Goal: Transaction & Acquisition: Purchase product/service

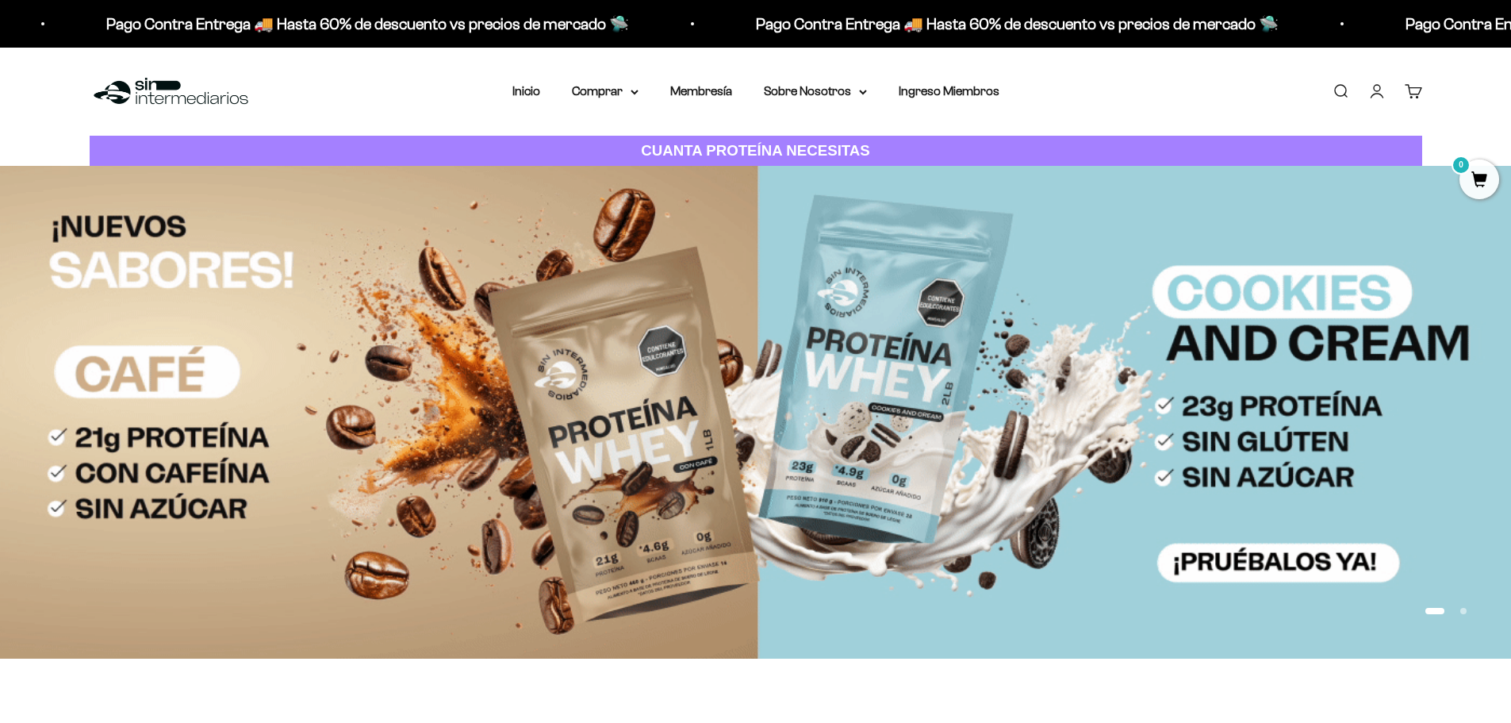
click at [1368, 86] on link "Iniciar sesión" at bounding box center [1376, 91] width 17 height 17
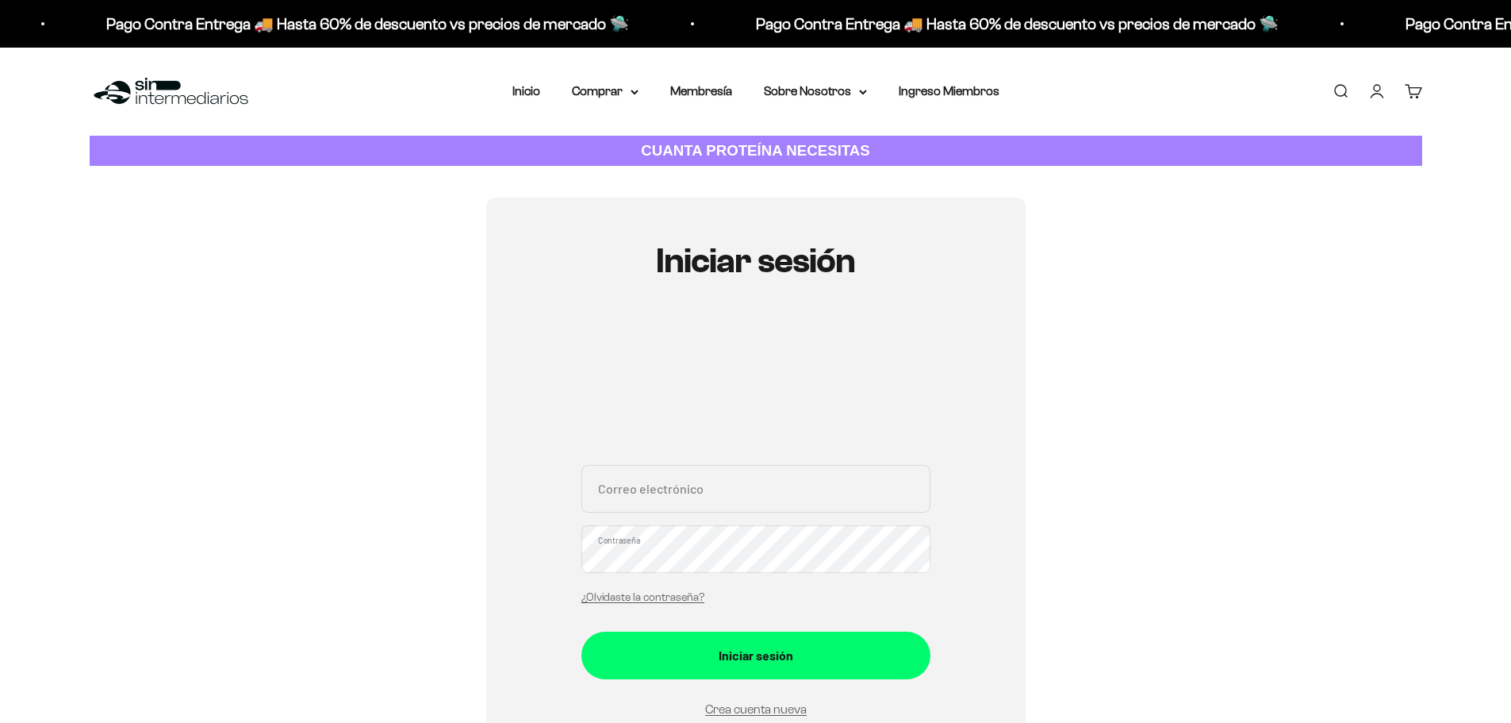
type input "[EMAIL_ADDRESS][DOMAIN_NAME]"
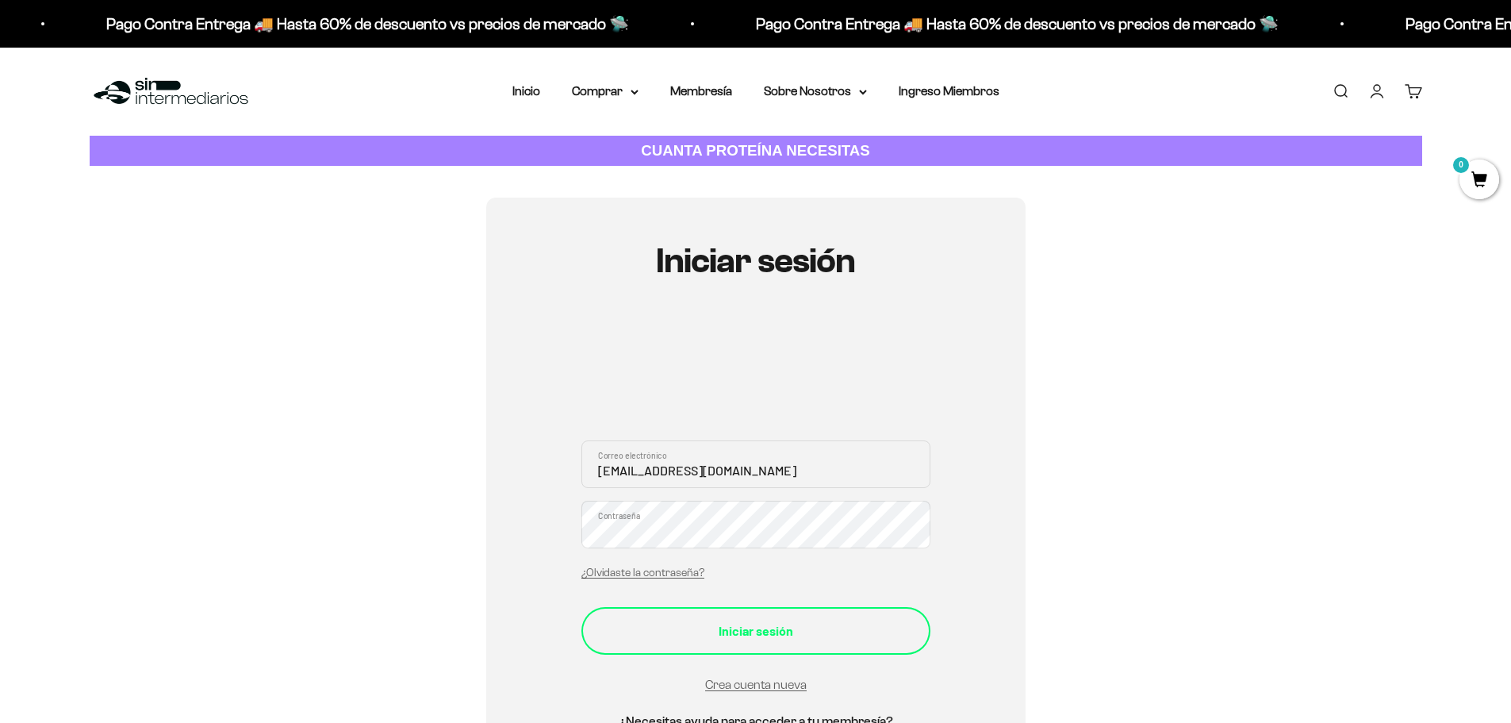
click at [759, 639] on div "Iniciar sesión" at bounding box center [756, 630] width 286 height 21
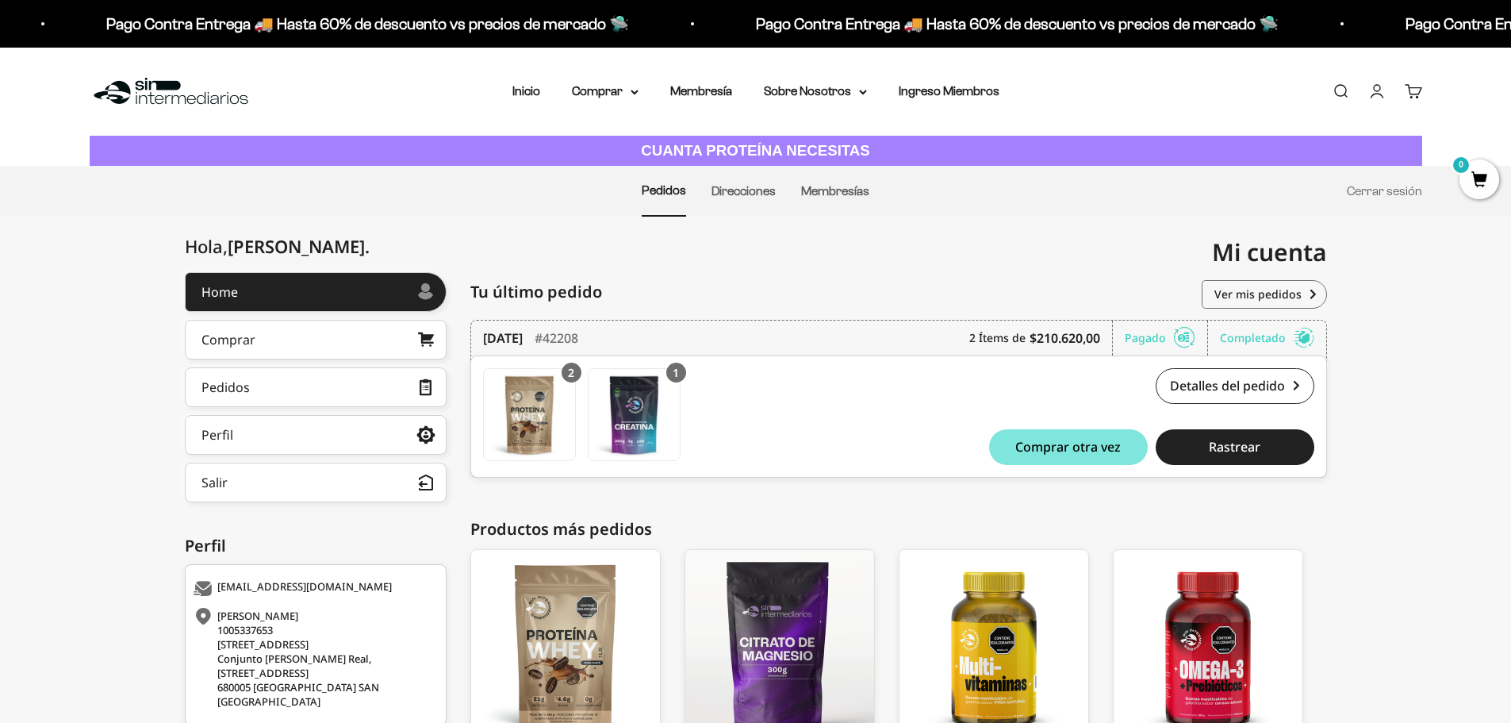
click at [1411, 451] on div "Hola, Felipe . Home Comprar Pedidos Perfil Información personal Direcciones gua…" at bounding box center [755, 548] width 1511 height 552
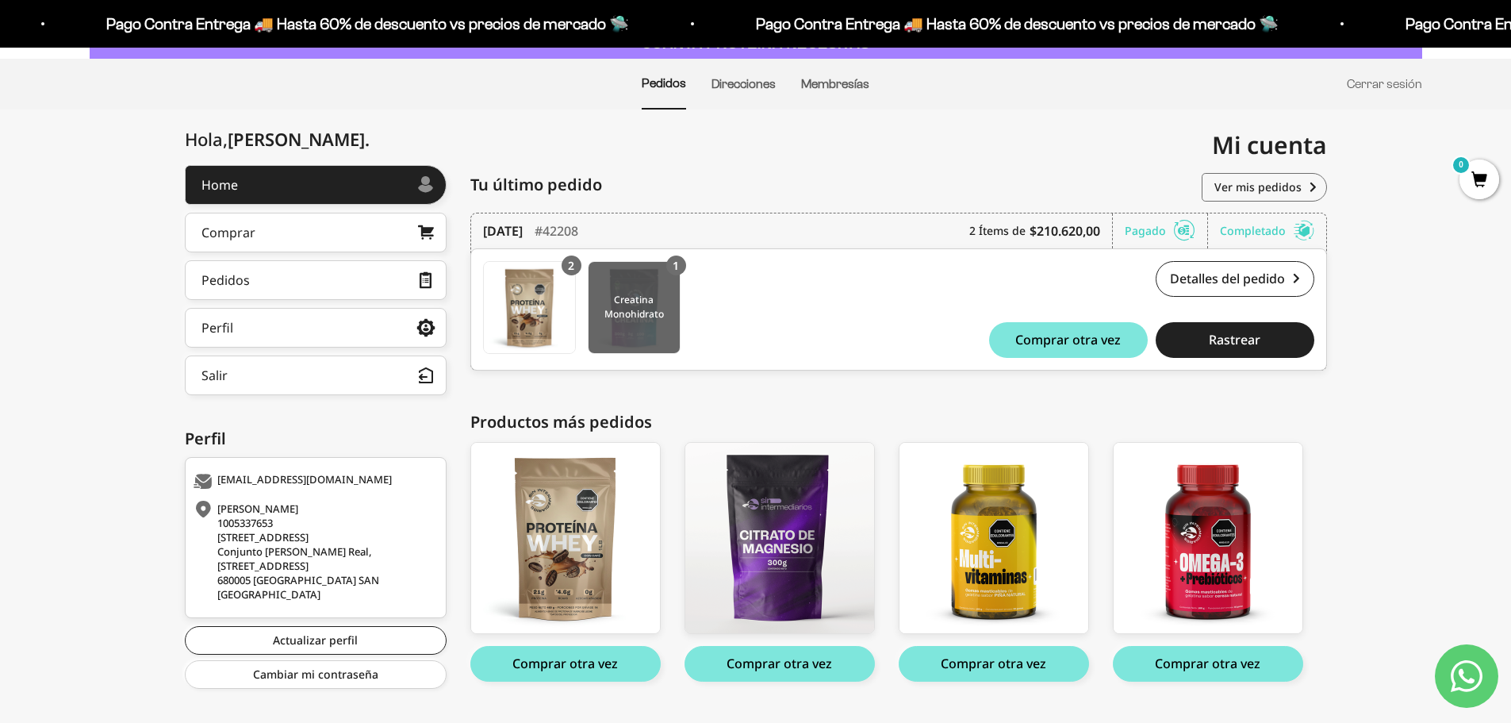
scroll to position [141, 0]
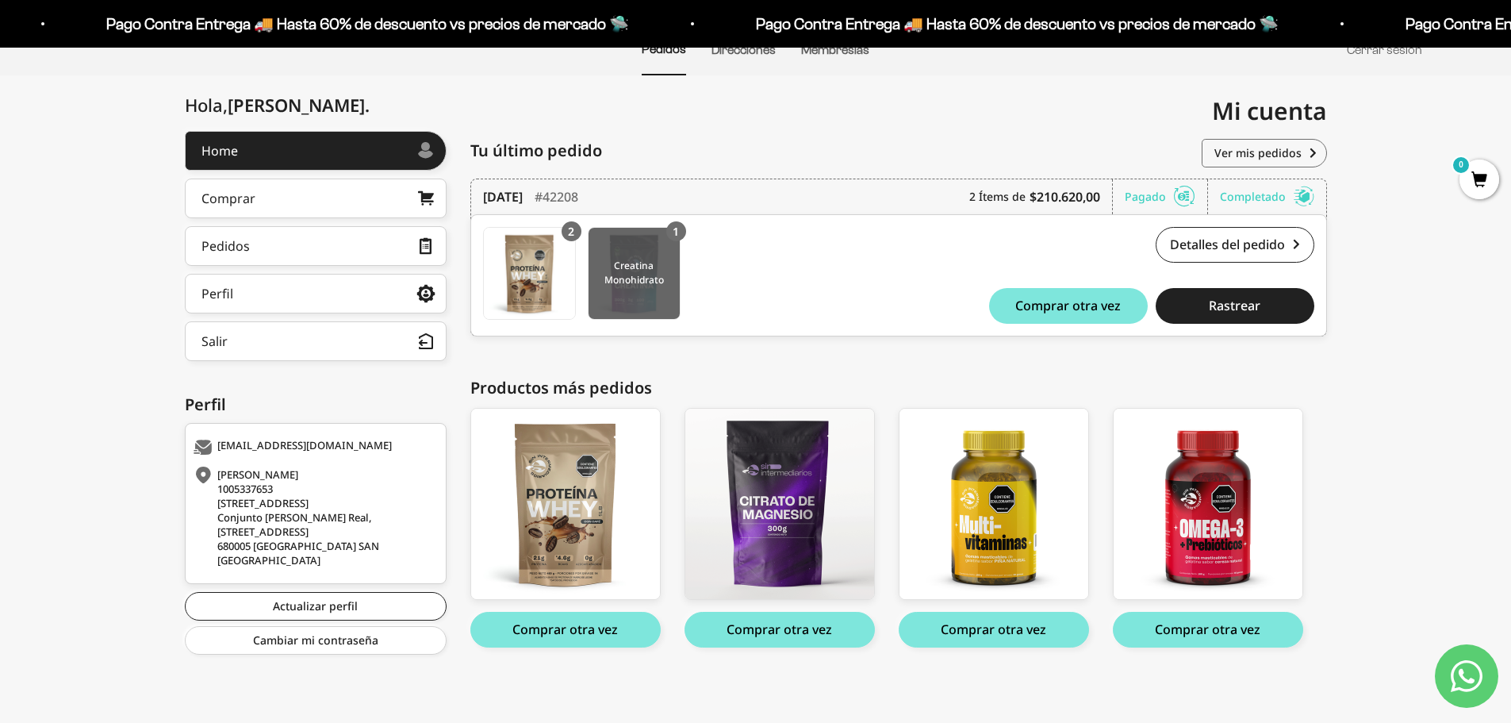
click at [665, 269] on img at bounding box center [634, 273] width 91 height 91
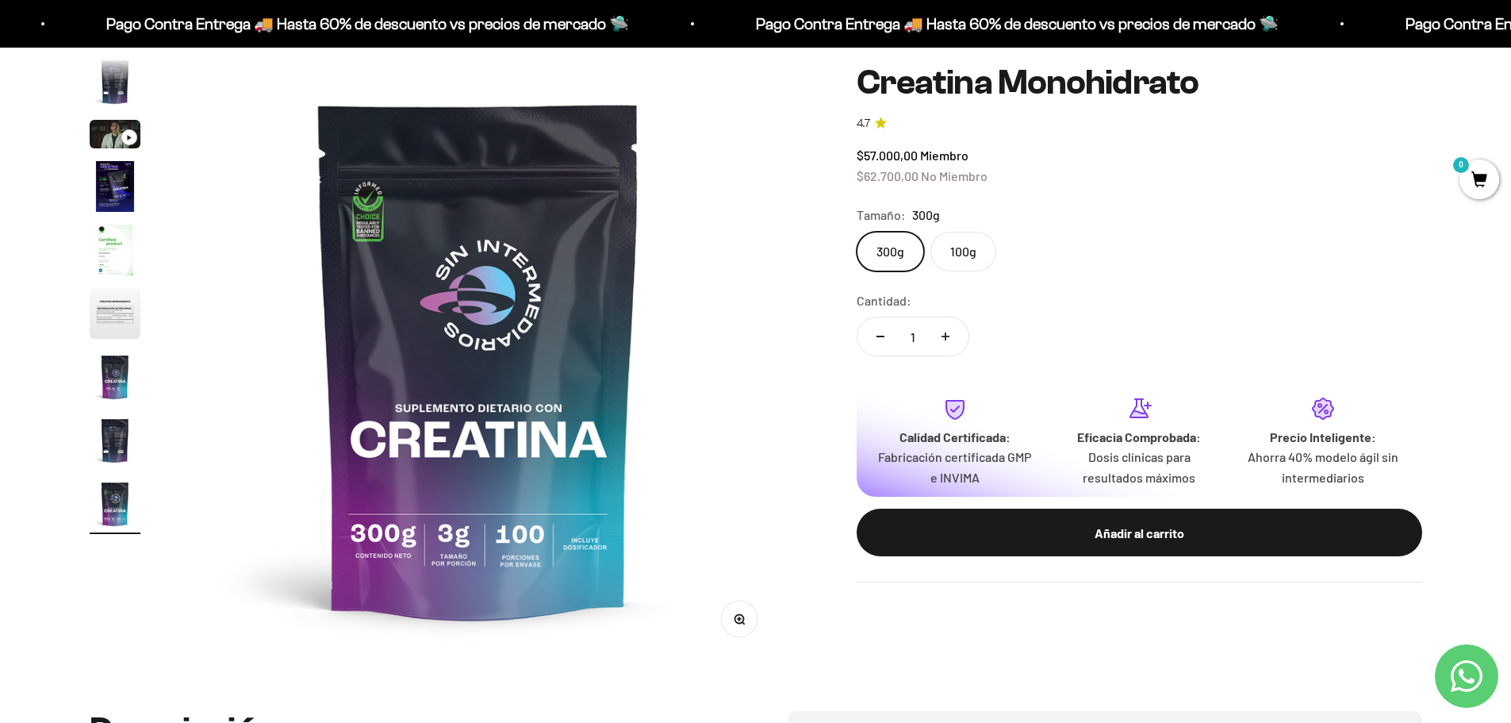
click at [950, 333] on button "Aumentar cantidad" at bounding box center [946, 336] width 46 height 38
click at [950, 335] on button "Aumentar cantidad" at bounding box center [946, 336] width 46 height 38
click at [1072, 273] on safe-sticky "Creatina Monohidrato 4.7 $57.000,00 Miembro $62.700,00 No Miembro Calidad de lí…" at bounding box center [1140, 322] width 566 height 519
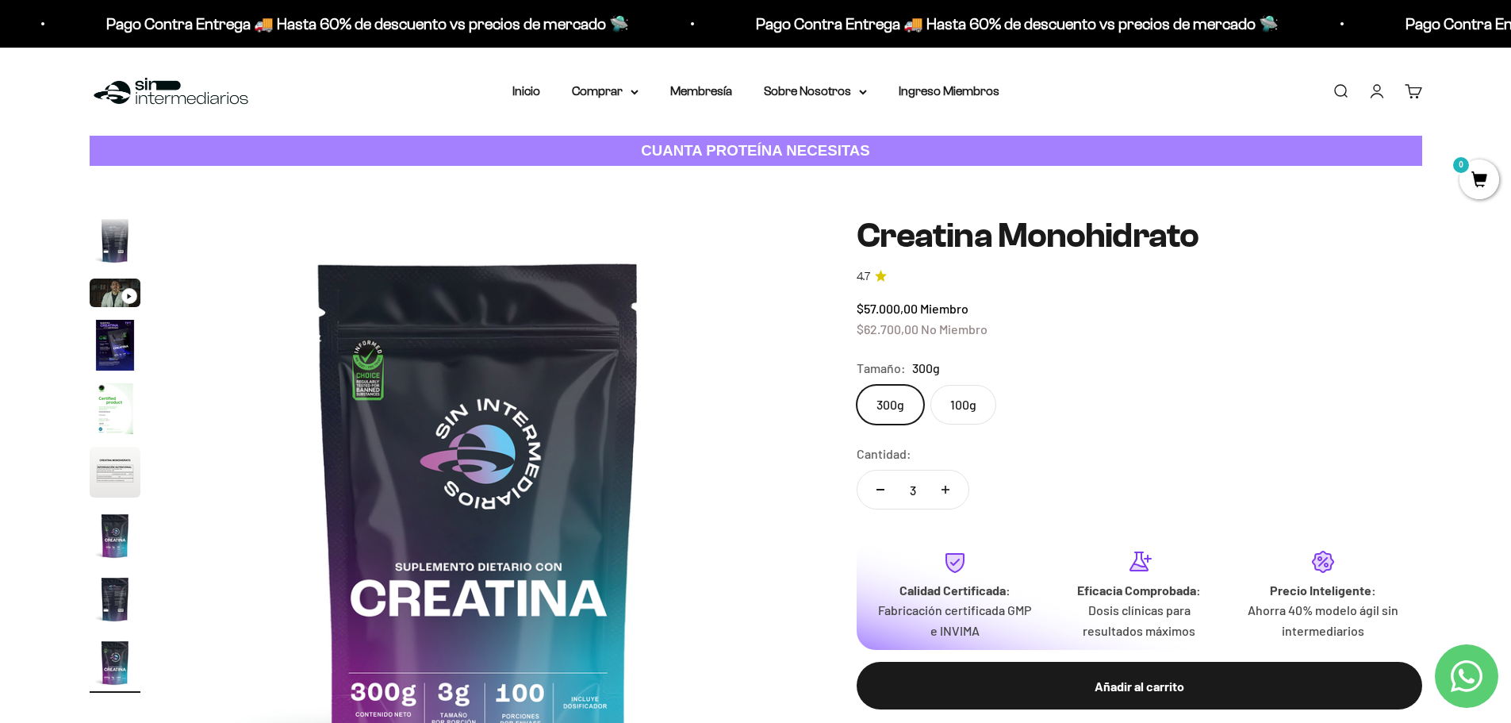
click at [892, 492] on button "Reducir cantidad" at bounding box center [881, 489] width 46 height 38
drag, startPoint x: 950, startPoint y: 486, endPoint x: 1162, endPoint y: 449, distance: 215.9
click at [952, 486] on button "Aumentar cantidad" at bounding box center [946, 489] width 46 height 38
type input "3"
click at [1178, 446] on div "Cantidad: 3" at bounding box center [1140, 478] width 566 height 71
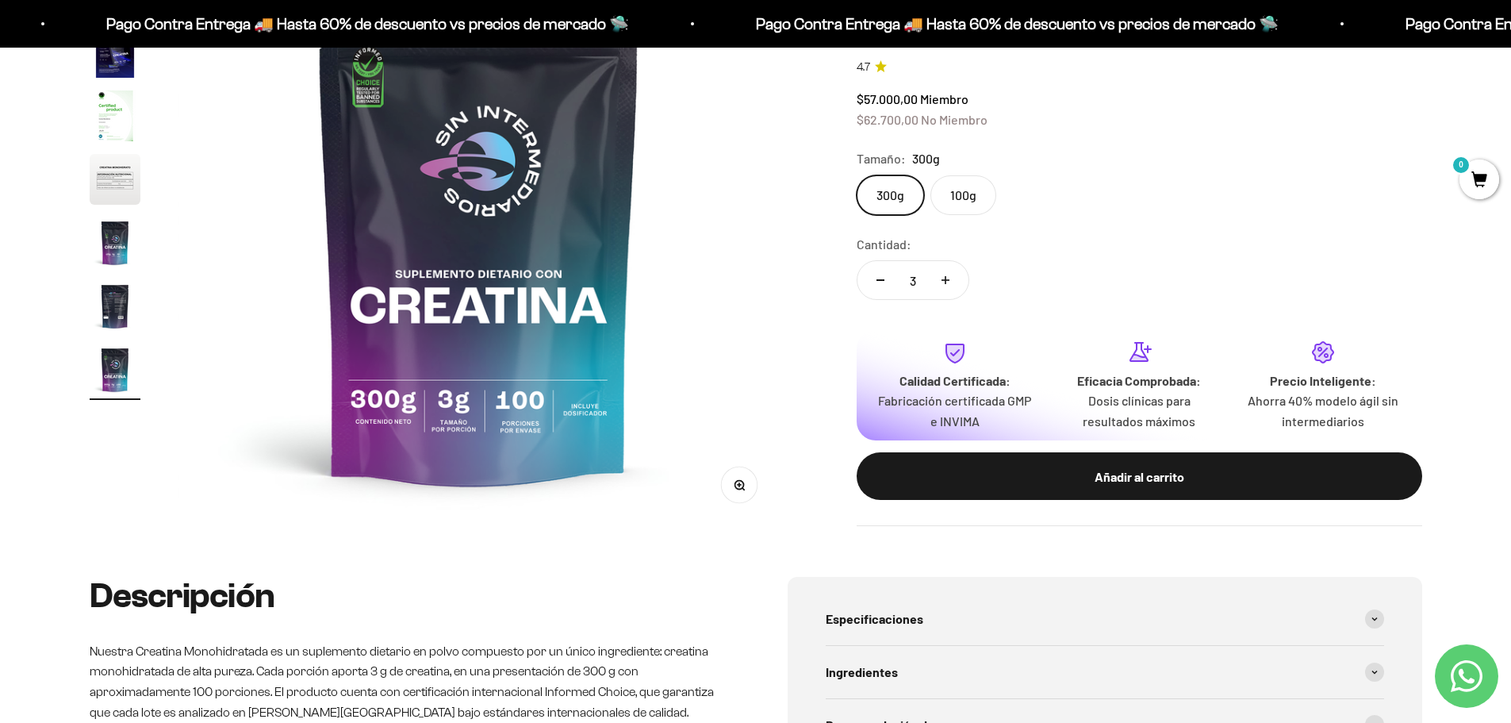
scroll to position [317, 0]
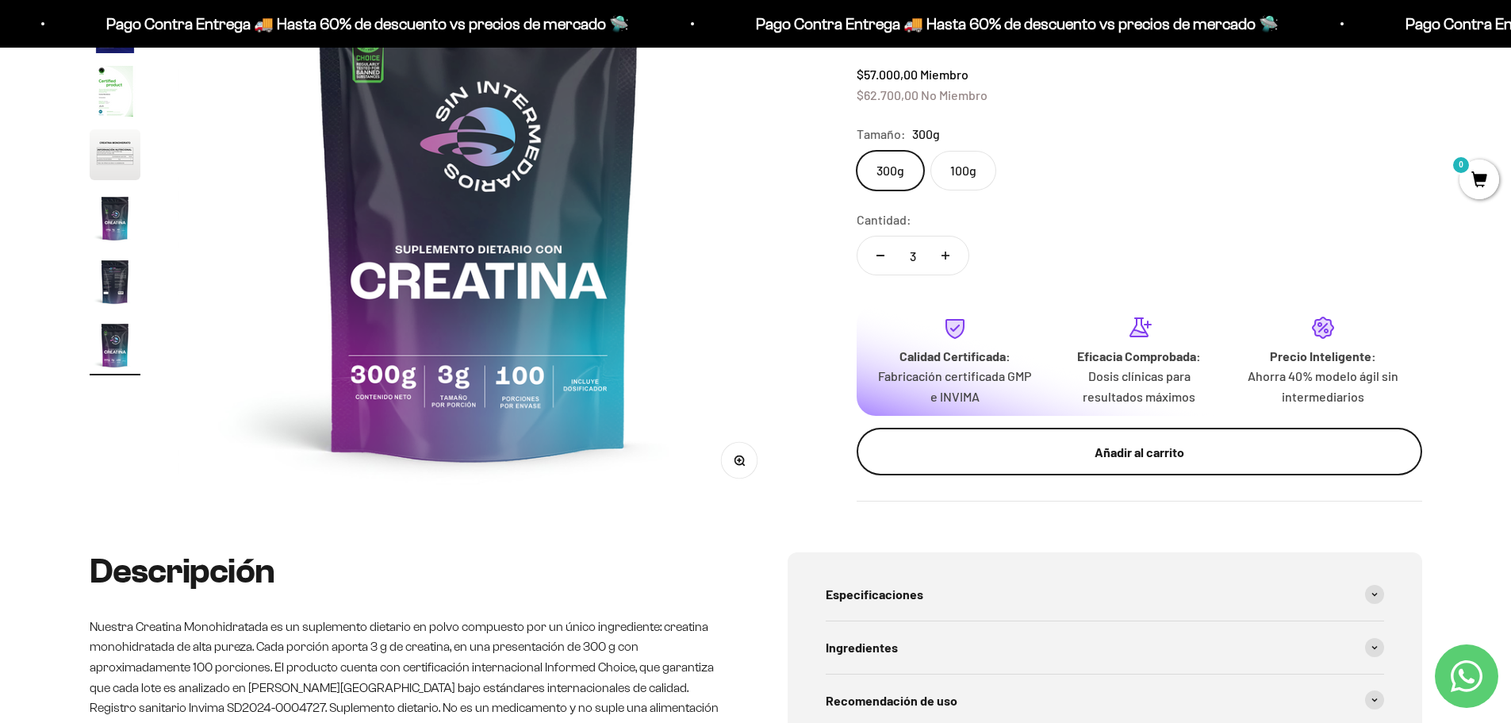
click at [1156, 462] on div "Añadir al carrito" at bounding box center [1140, 452] width 502 height 21
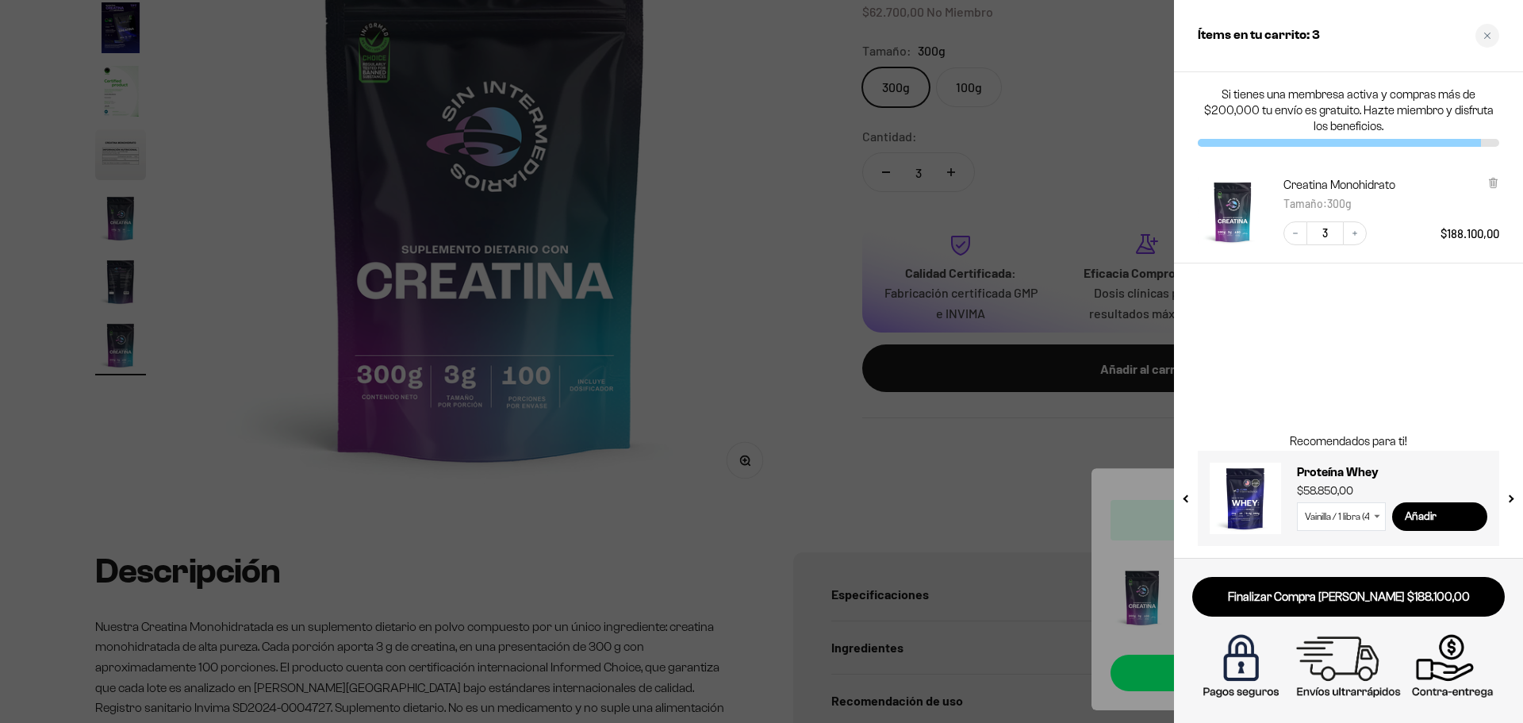
drag, startPoint x: 1483, startPoint y: 35, endPoint x: 1476, endPoint y: 40, distance: 9.3
click at [1483, 35] on icon "Close cart" at bounding box center [1487, 36] width 8 height 8
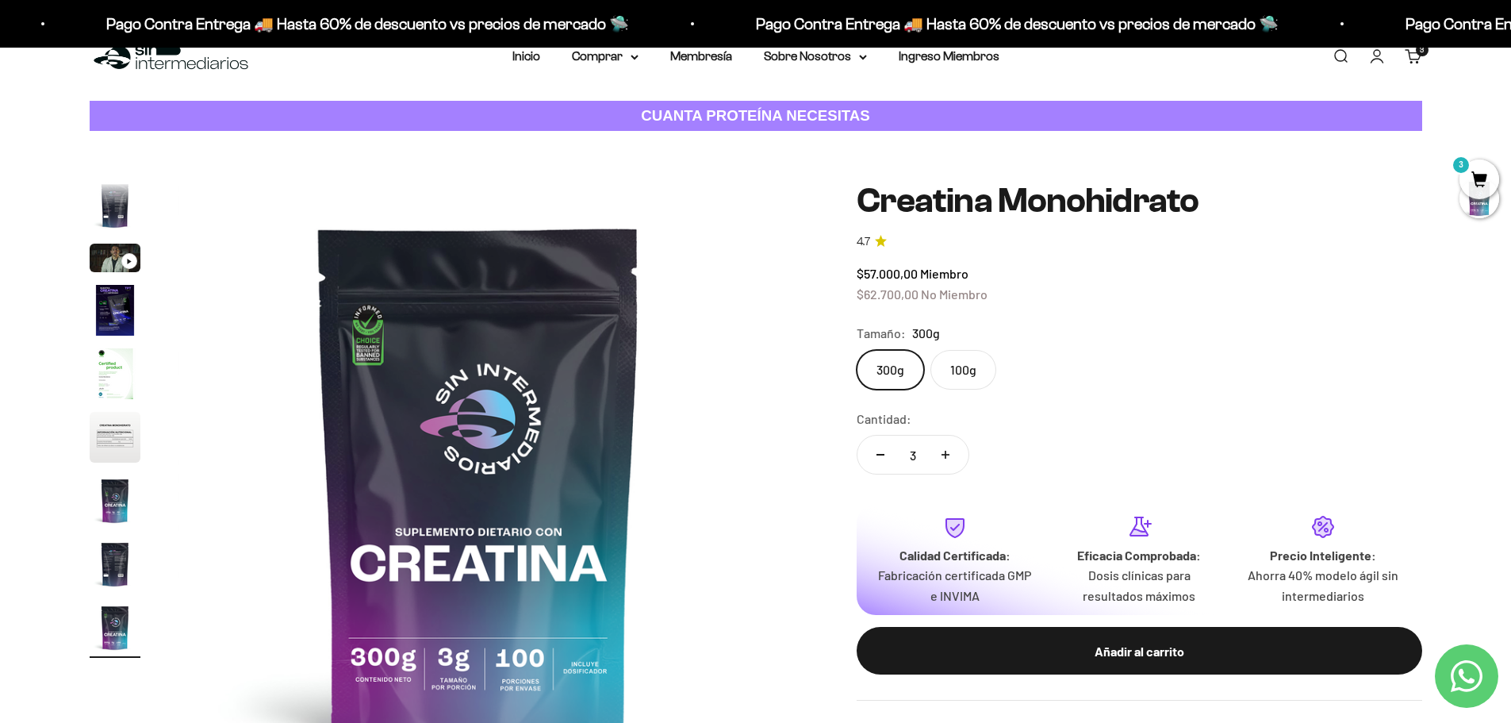
scroll to position [0, 0]
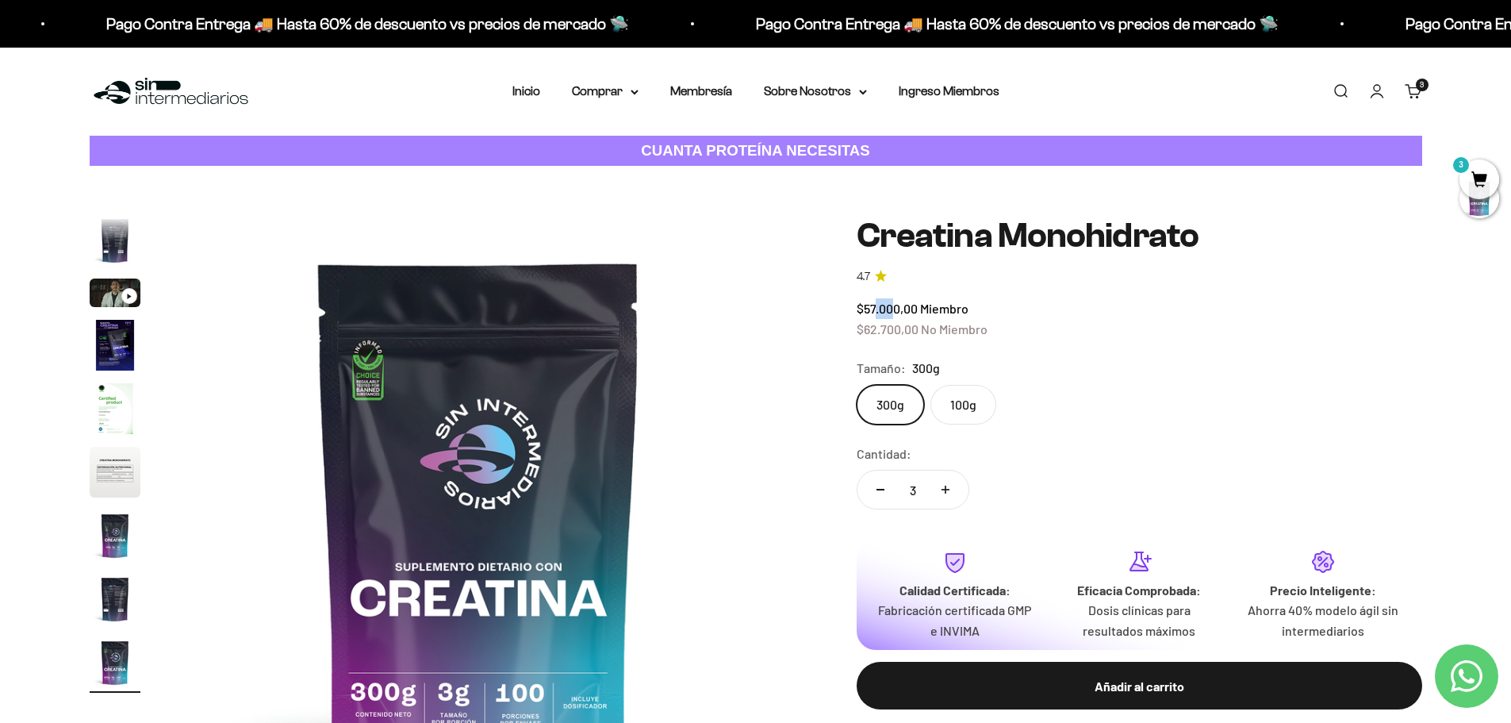
click at [872, 308] on span "$57.000,00" at bounding box center [887, 308] width 61 height 15
click at [1034, 313] on div "$57.000,00 Miembro $62.700,00 No Miembro" at bounding box center [1140, 318] width 566 height 40
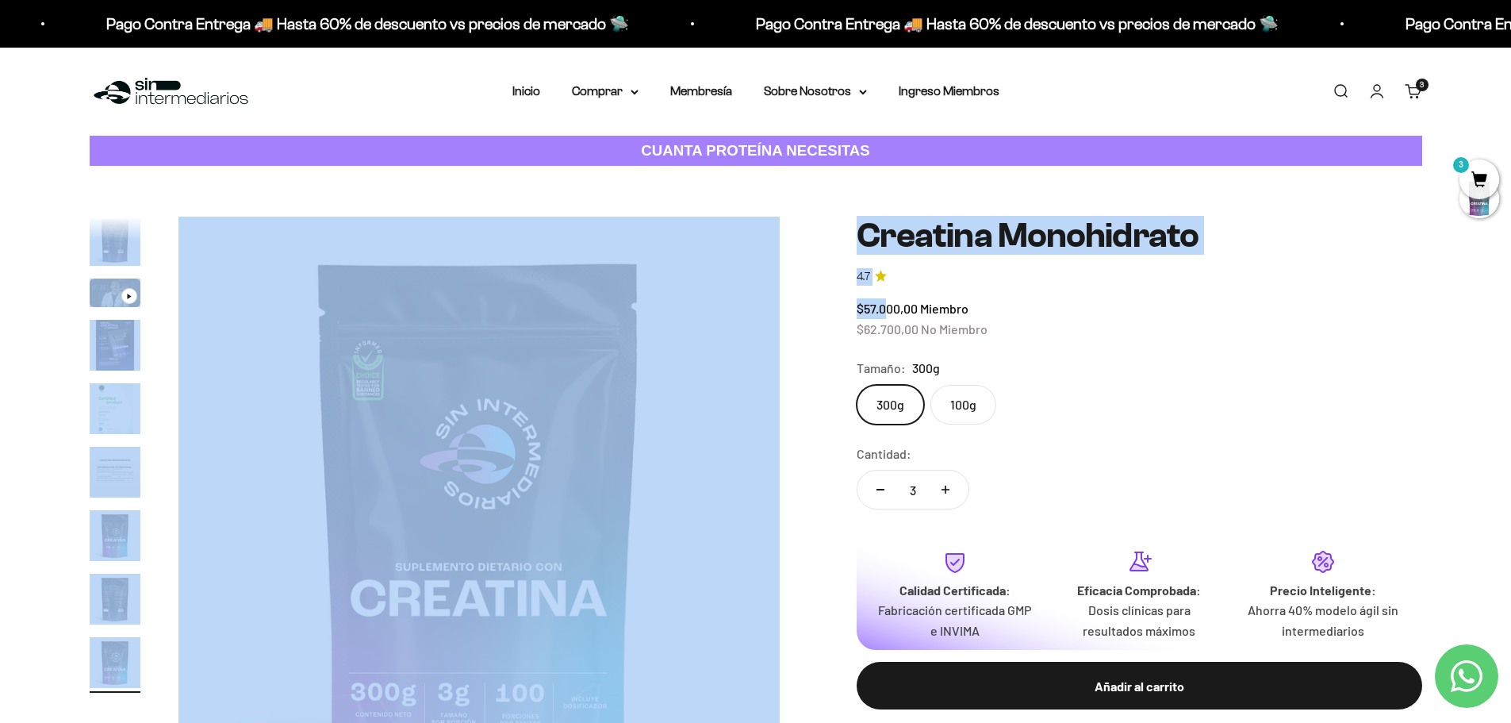
drag, startPoint x: 885, startPoint y: 310, endPoint x: 815, endPoint y: 304, distance: 70.9
click at [810, 313] on div "Zoom Ir al artículo 1 Ir al artículo 2 Ir al artículo 3 Ir al artículo 4 Ir al …" at bounding box center [756, 518] width 1333 height 602
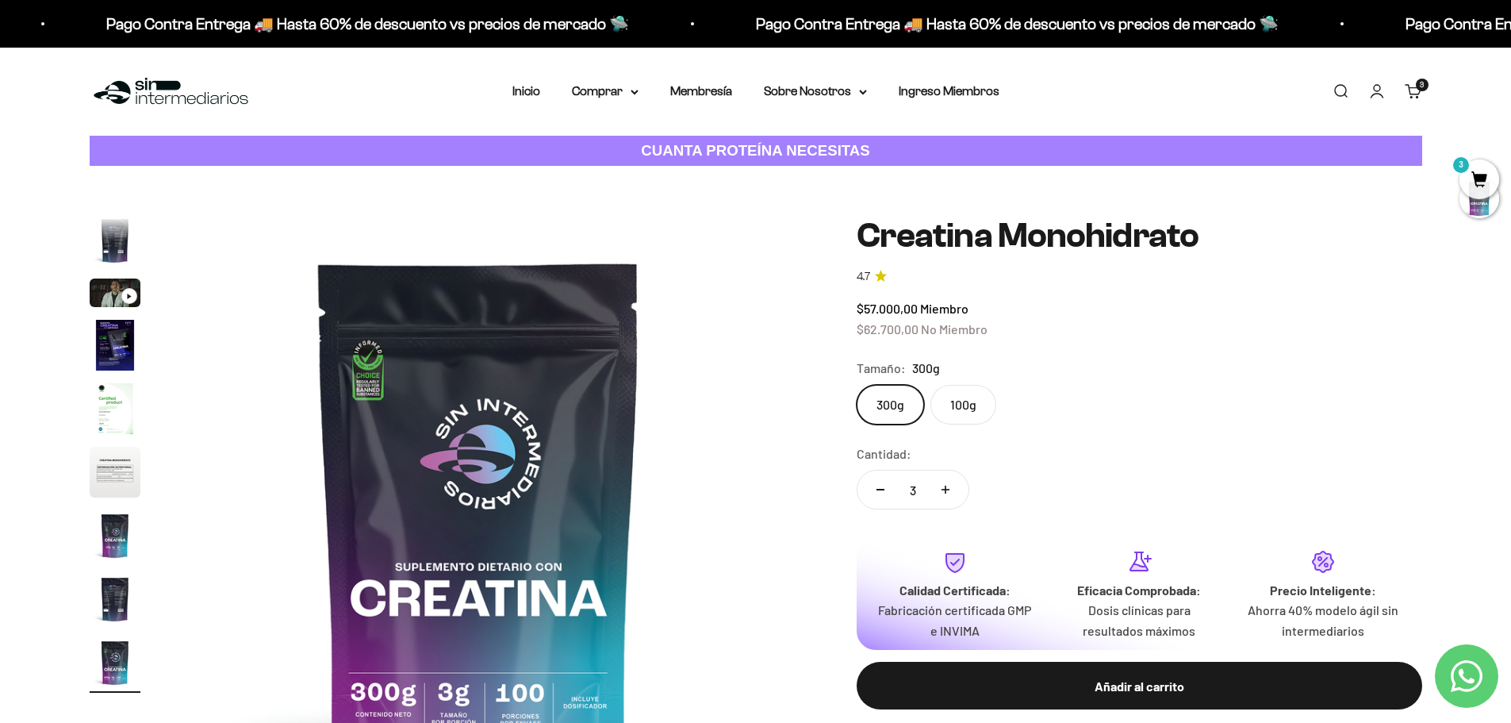
click at [1054, 305] on div "$57.000,00 Miembro $62.700,00 No Miembro" at bounding box center [1140, 318] width 566 height 40
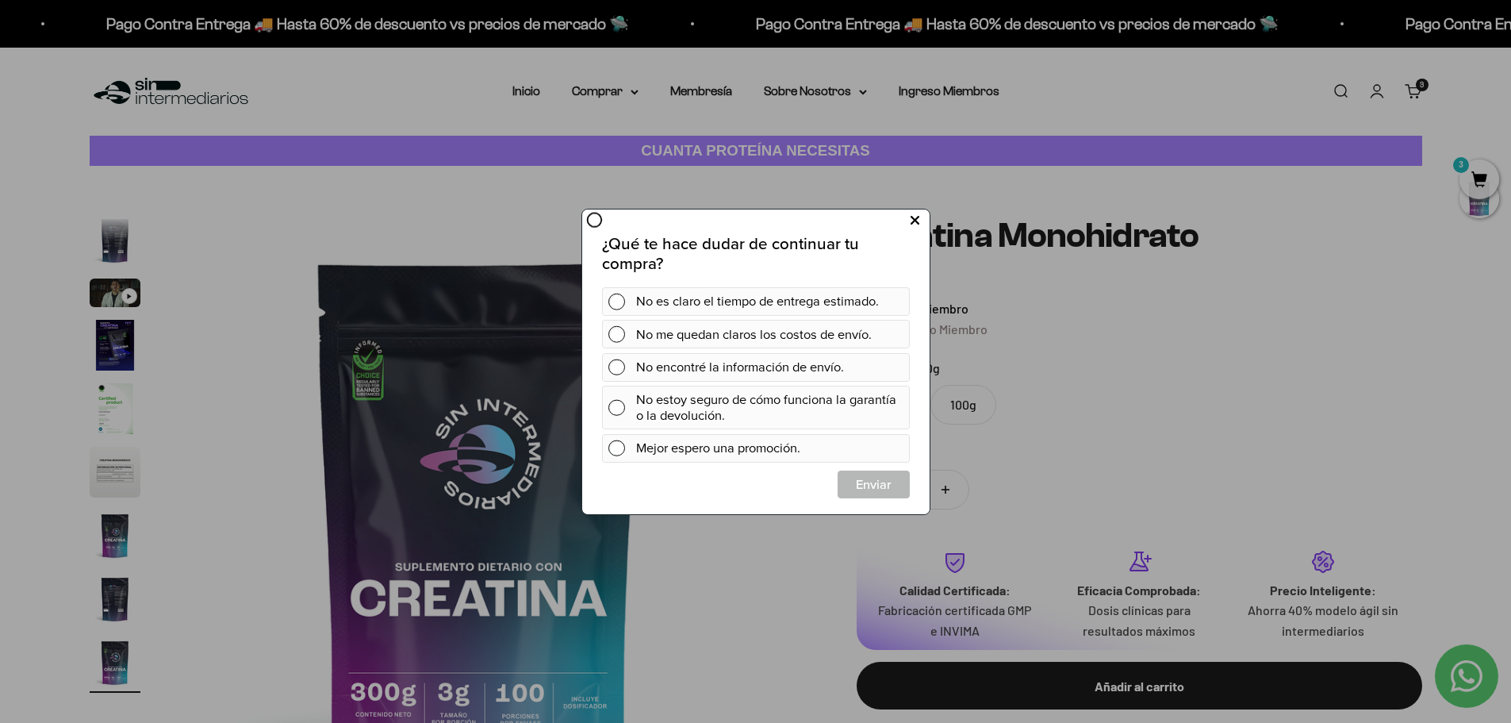
click at [916, 220] on icon at bounding box center [914, 219] width 9 height 21
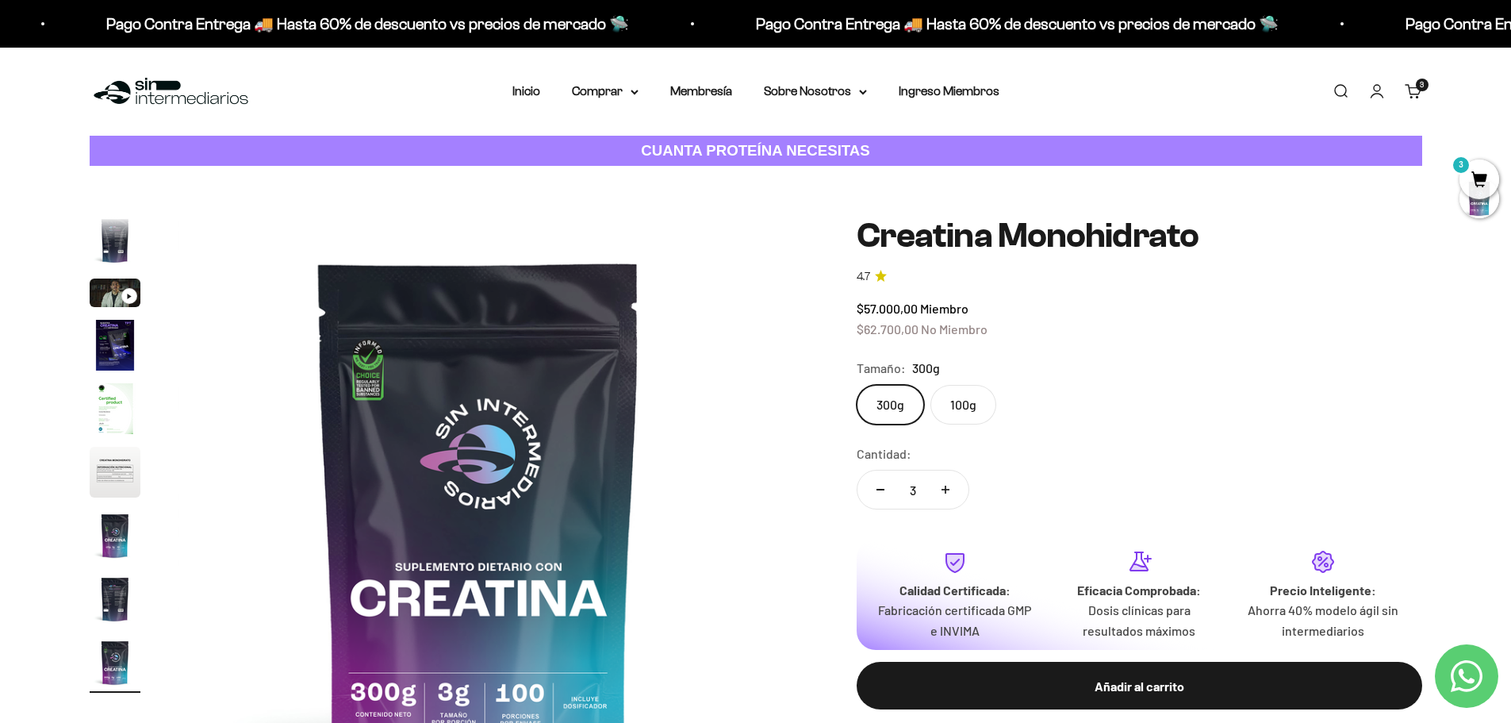
click at [1299, 370] on div "Tamaño: 300g" at bounding box center [1140, 368] width 566 height 21
click at [593, 98] on summary "Comprar" at bounding box center [605, 91] width 67 height 21
click at [643, 141] on summary "Proteínas" at bounding box center [646, 142] width 131 height 21
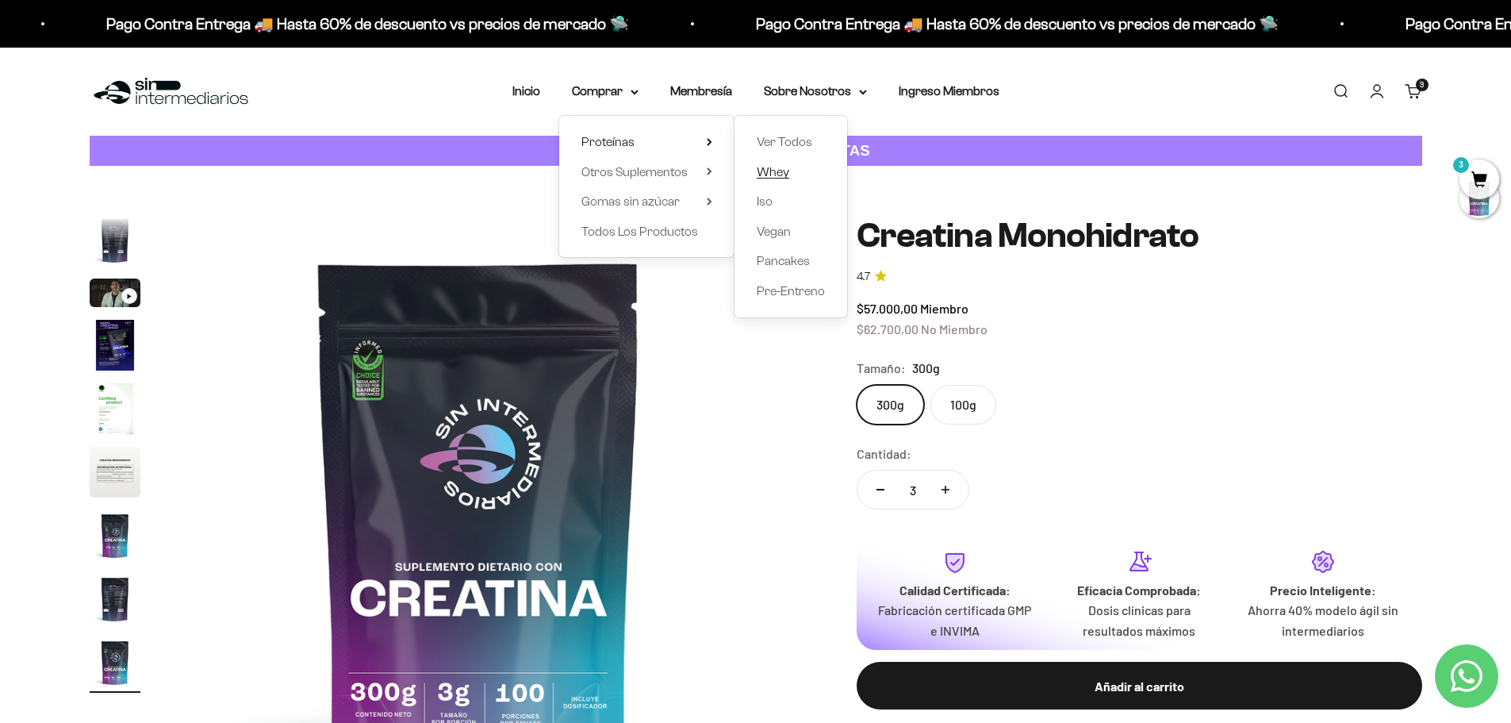
click at [788, 166] on span "Whey" at bounding box center [773, 171] width 33 height 13
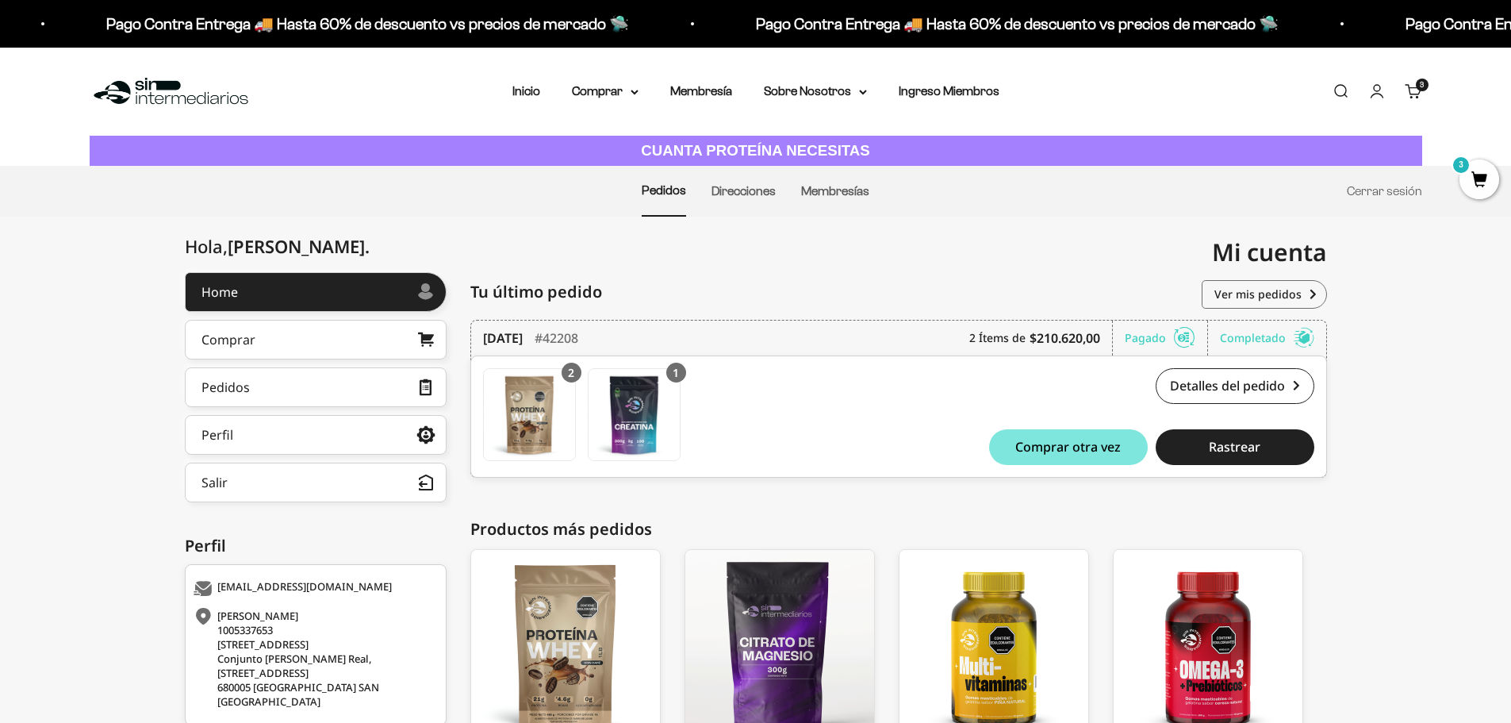
click at [824, 198] on li "Membresías" at bounding box center [835, 191] width 68 height 49
click at [823, 192] on link "Membresías" at bounding box center [835, 190] width 68 height 13
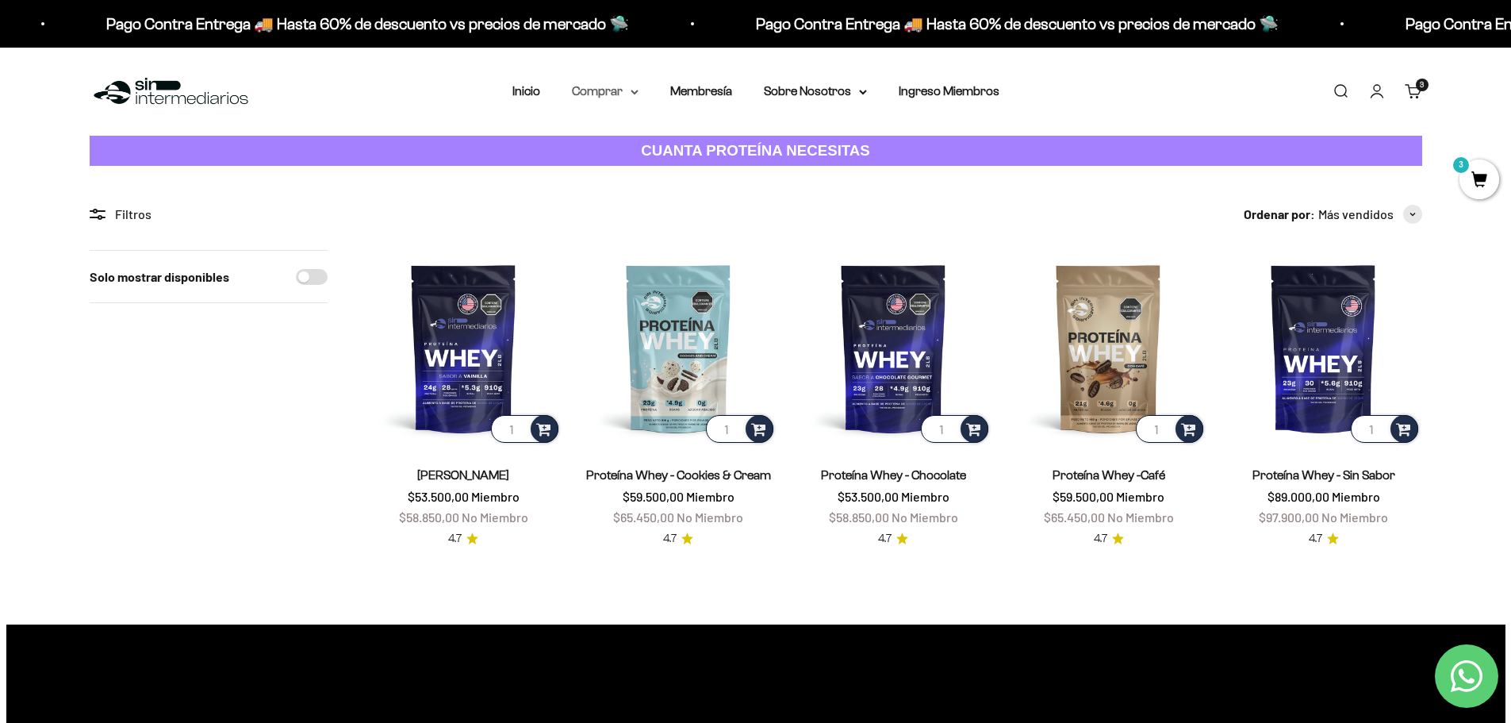
click at [602, 92] on summary "Comprar" at bounding box center [605, 91] width 67 height 21
click at [633, 141] on span "Proteínas" at bounding box center [607, 141] width 53 height 13
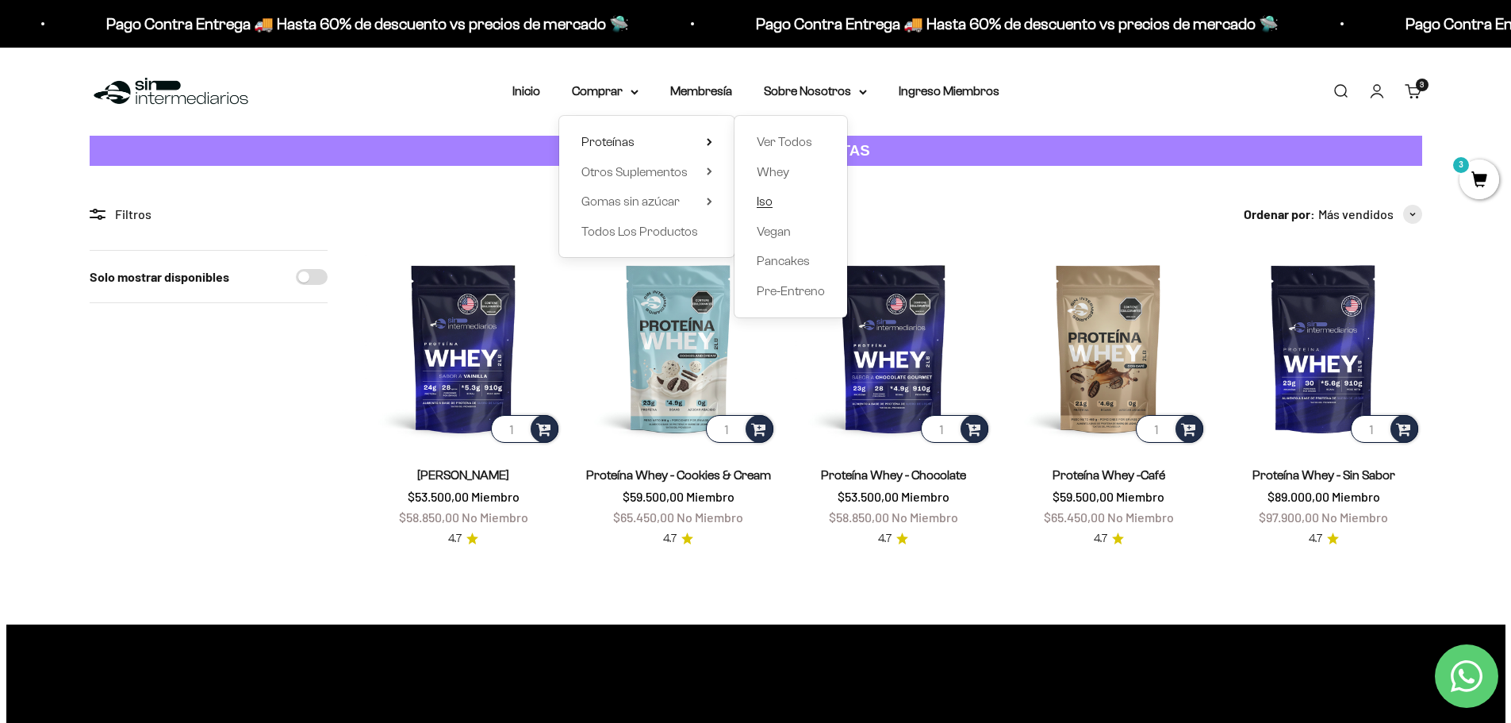
click at [765, 198] on span "Iso" at bounding box center [765, 200] width 16 height 13
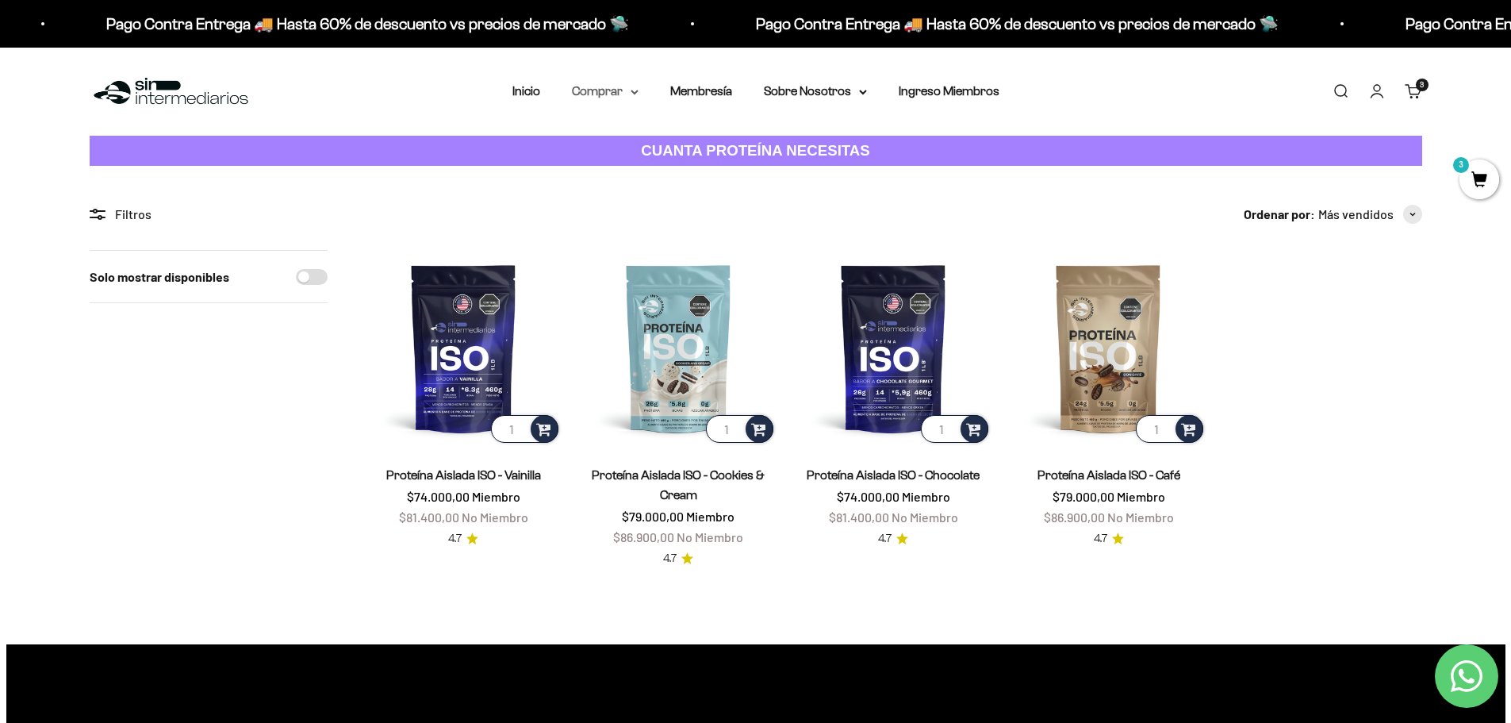
click at [607, 95] on summary "Comprar" at bounding box center [605, 91] width 67 height 21
click at [626, 146] on span "Proteínas" at bounding box center [607, 141] width 53 height 13
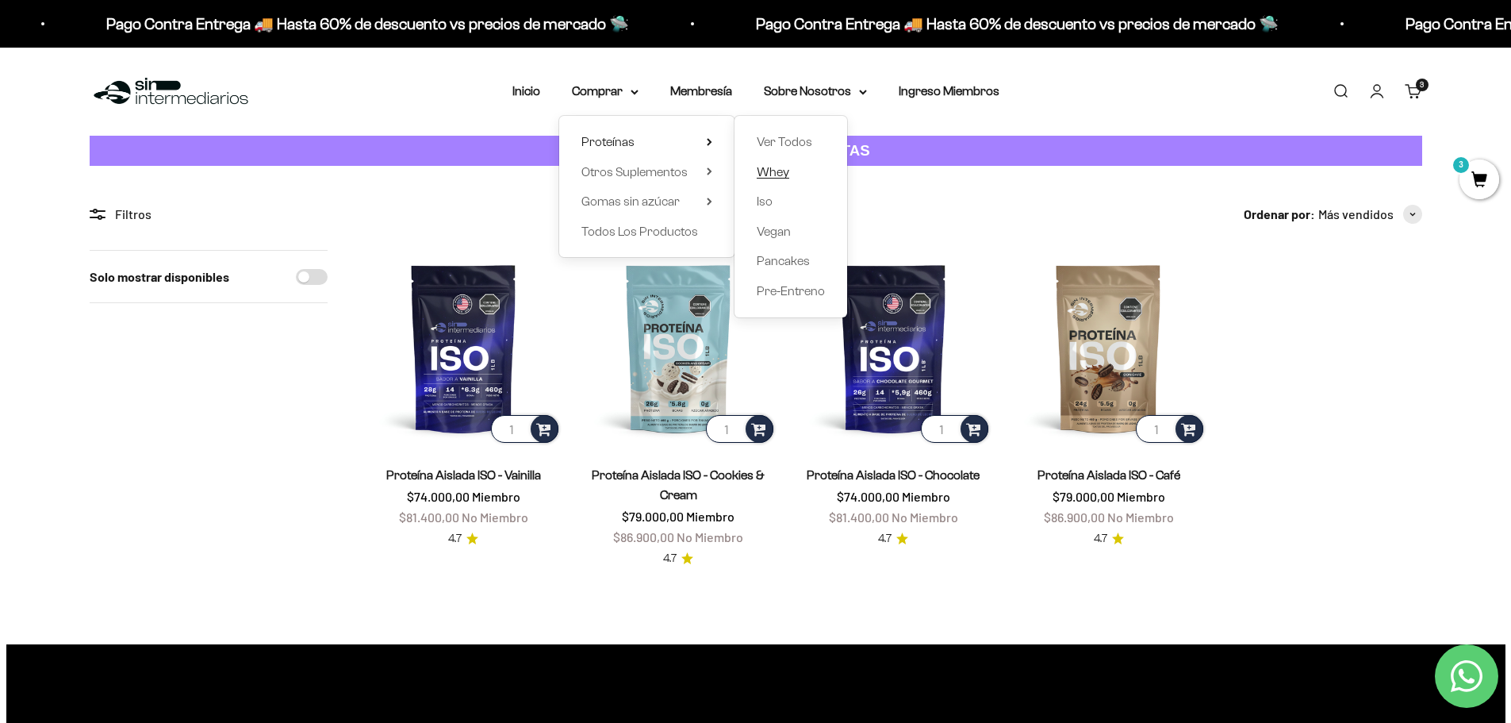
click at [773, 175] on span "Whey" at bounding box center [773, 171] width 33 height 13
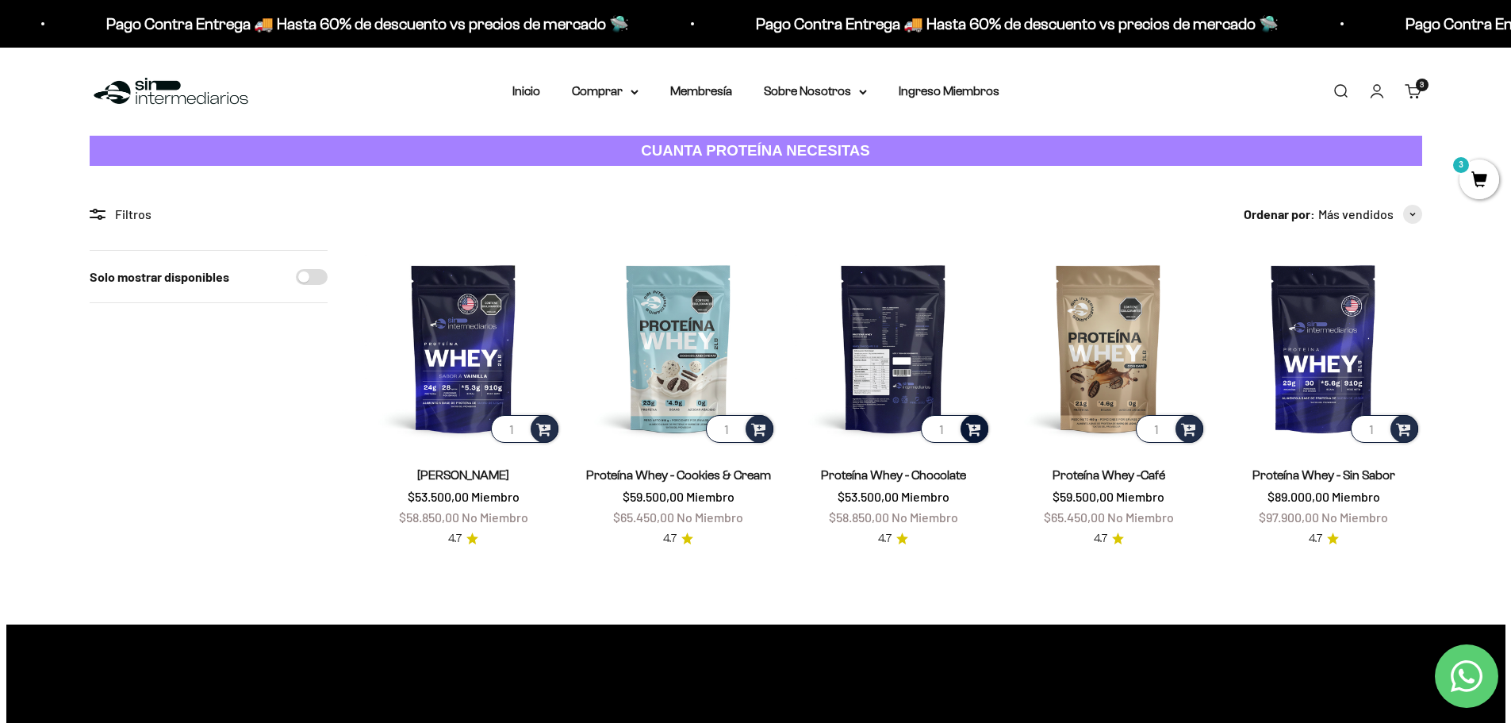
click at [973, 424] on span at bounding box center [973, 428] width 15 height 18
click at [908, 332] on img at bounding box center [894, 348] width 196 height 196
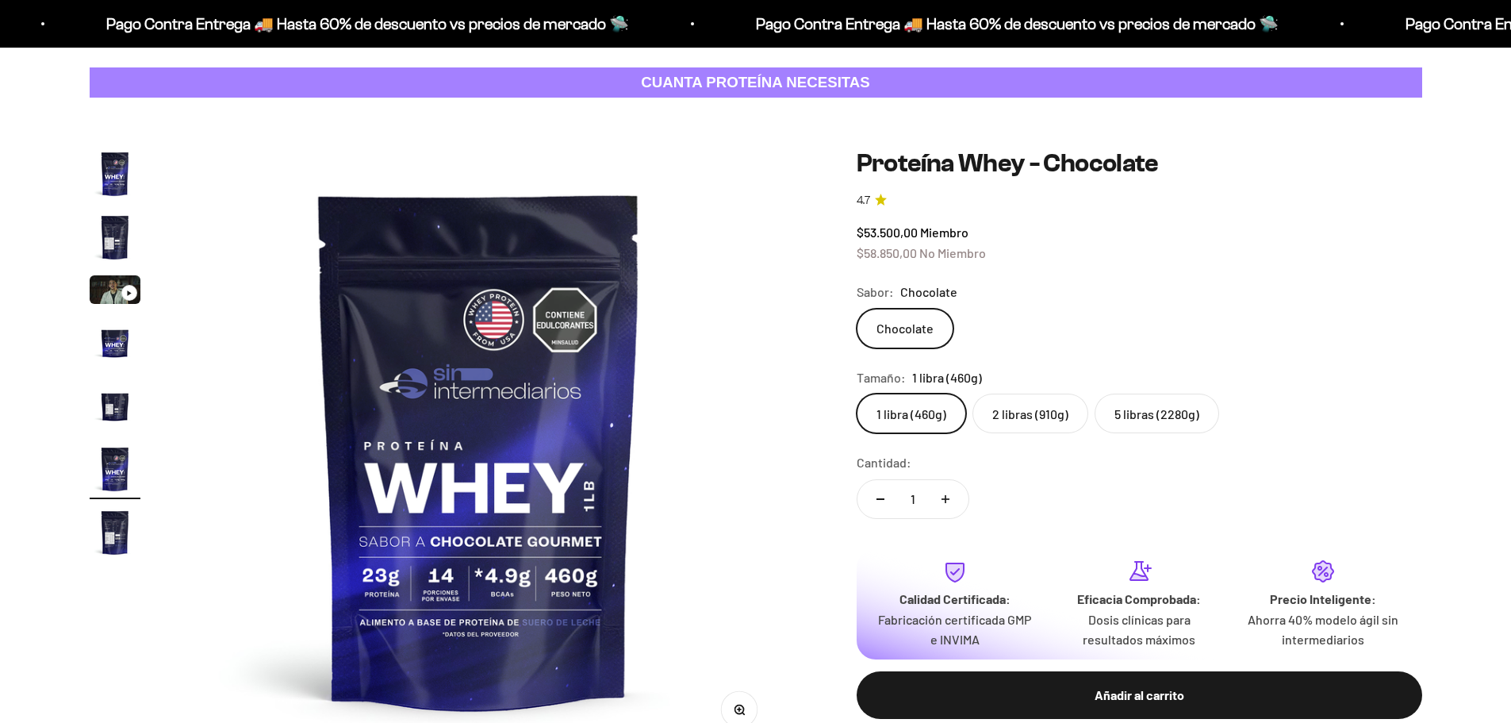
scroll to position [79, 0]
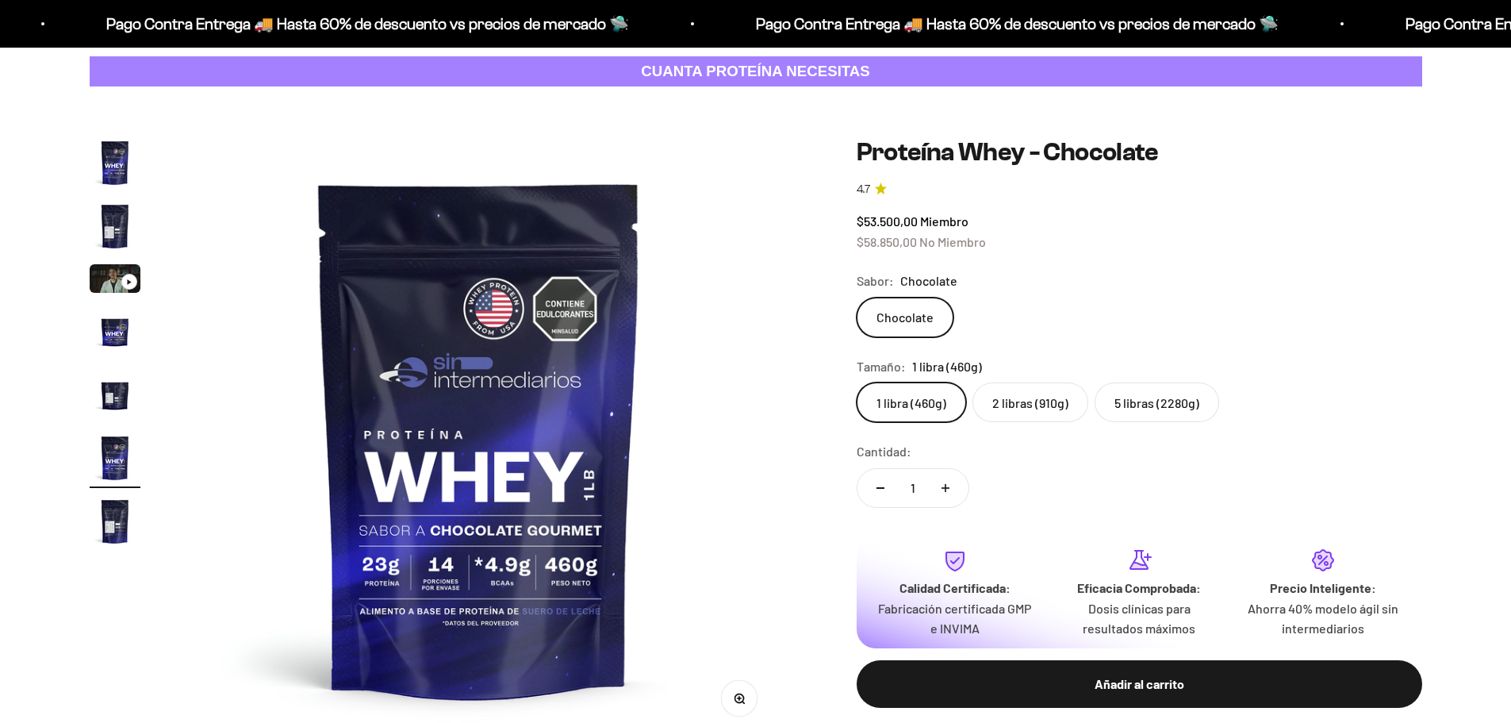
click at [1043, 384] on label "2 libras (910g)" at bounding box center [1031, 402] width 116 height 40
click at [857, 382] on input "2 libras (910g)" at bounding box center [856, 382] width 1 height 1
radio input "true"
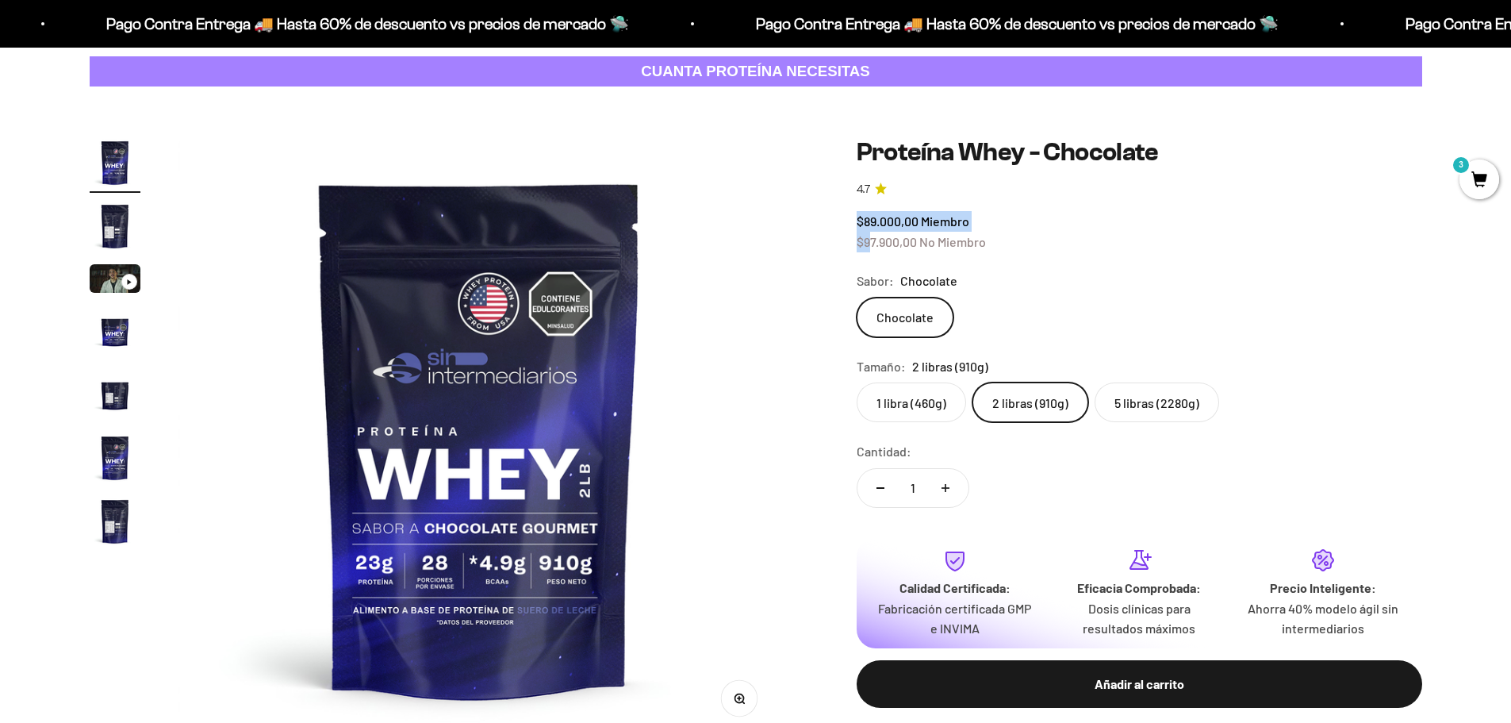
click at [871, 248] on div "$89.000,00 Miembro $97.900,00 No Miembro" at bounding box center [1140, 231] width 566 height 40
drag, startPoint x: 969, startPoint y: 255, endPoint x: 889, endPoint y: 251, distance: 80.2
click at [969, 255] on safe-sticky "Proteína Whey - Chocolate 4.7 $89.000,00 Miembro $97.900,00 No Miembro Calidad …" at bounding box center [1140, 435] width 566 height 597
click at [1189, 262] on safe-sticky "Proteína Whey - Chocolate 4.7 $89.000,00 Miembro $97.900,00 No Miembro Calidad …" at bounding box center [1140, 435] width 566 height 597
click at [890, 390] on label "1 libra (460g)" at bounding box center [911, 402] width 109 height 40
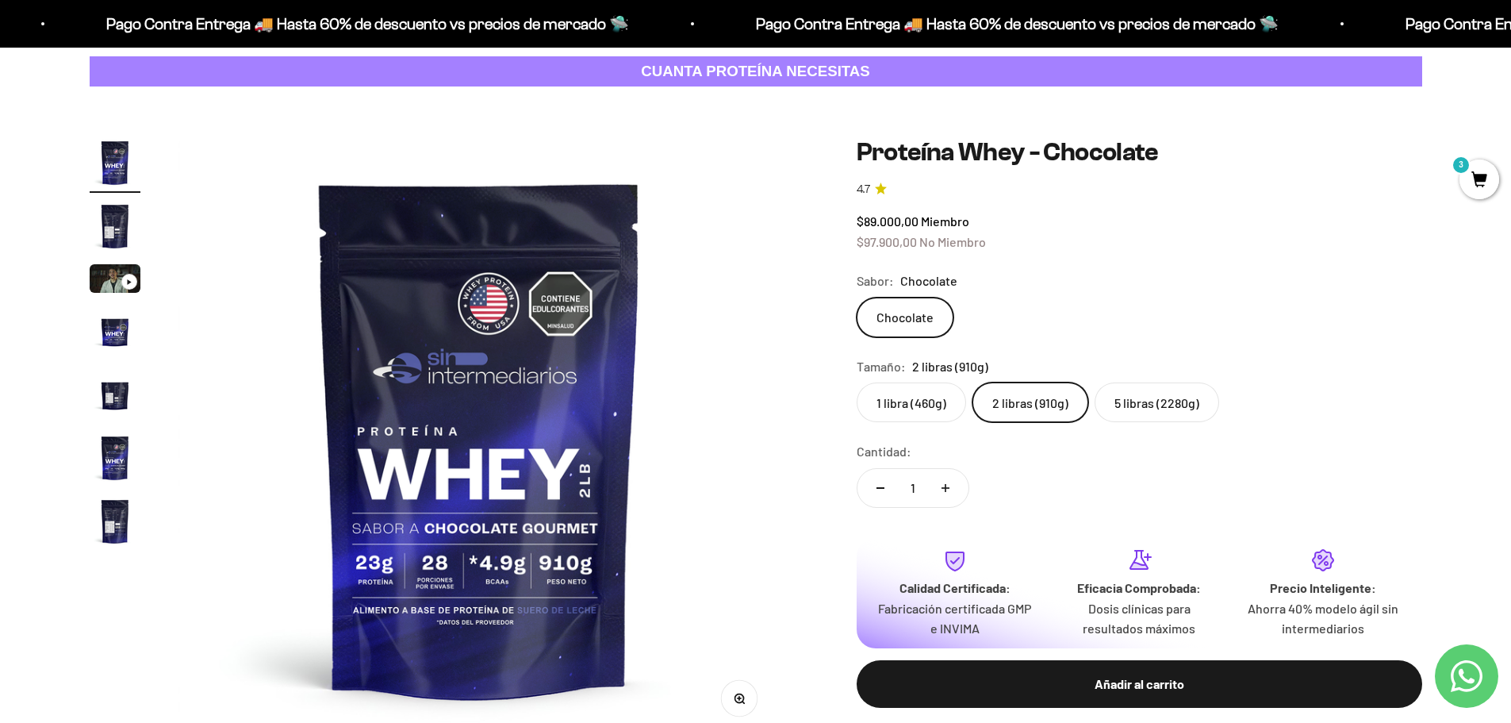
click at [857, 382] on input "1 libra (460g)" at bounding box center [856, 382] width 1 height 1
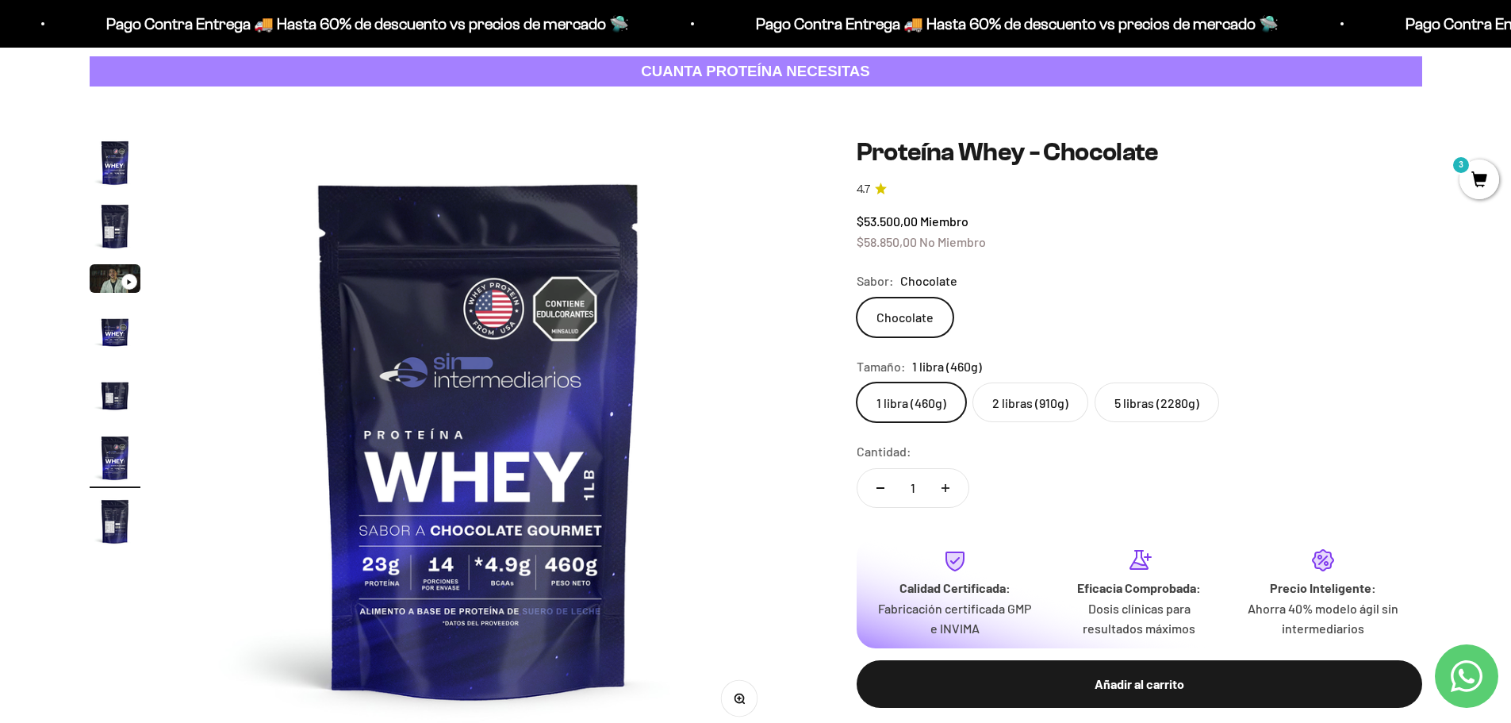
click at [1057, 392] on label "2 libras (910g)" at bounding box center [1031, 402] width 116 height 40
click at [857, 382] on input "2 libras (910g)" at bounding box center [856, 382] width 1 height 1
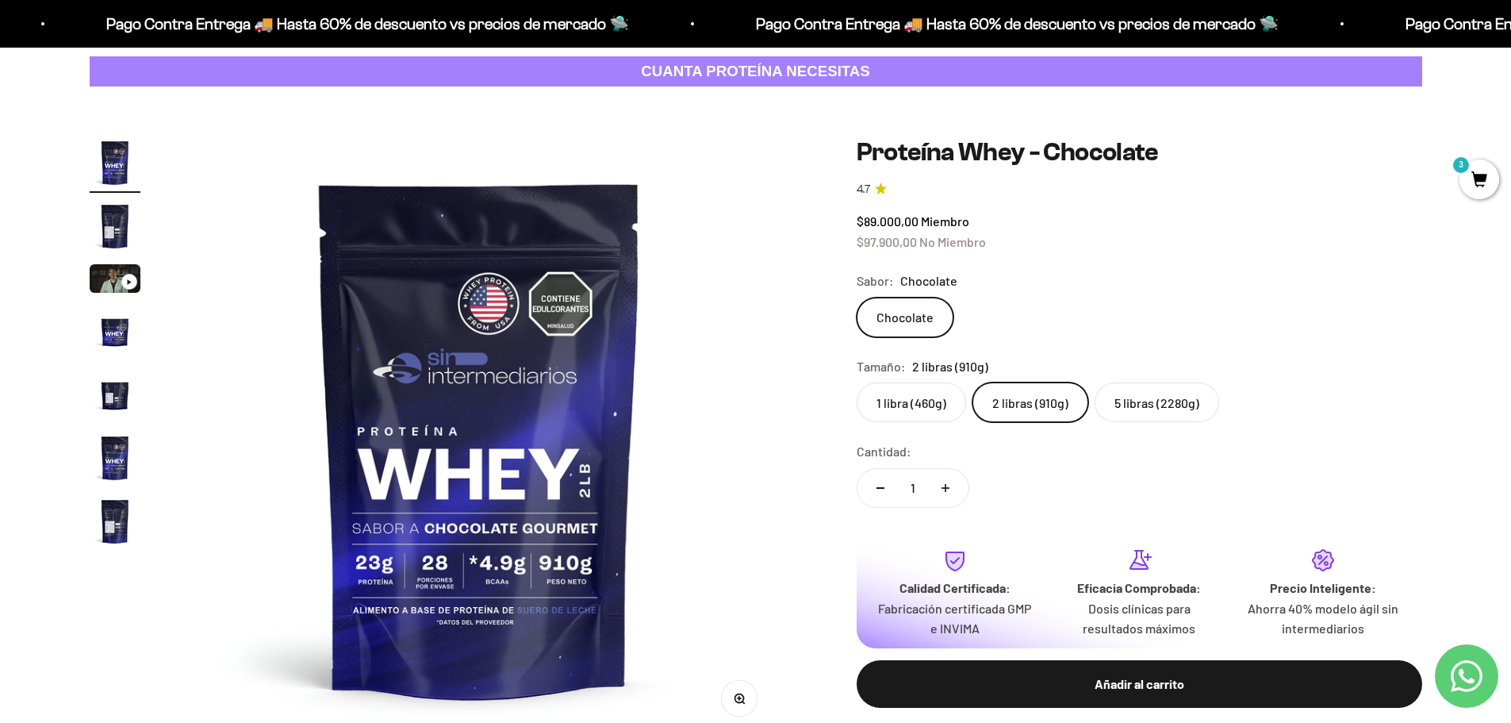
click at [947, 401] on label "1 libra (460g)" at bounding box center [911, 402] width 109 height 40
click at [857, 382] on input "1 libra (460g)" at bounding box center [856, 382] width 1 height 1
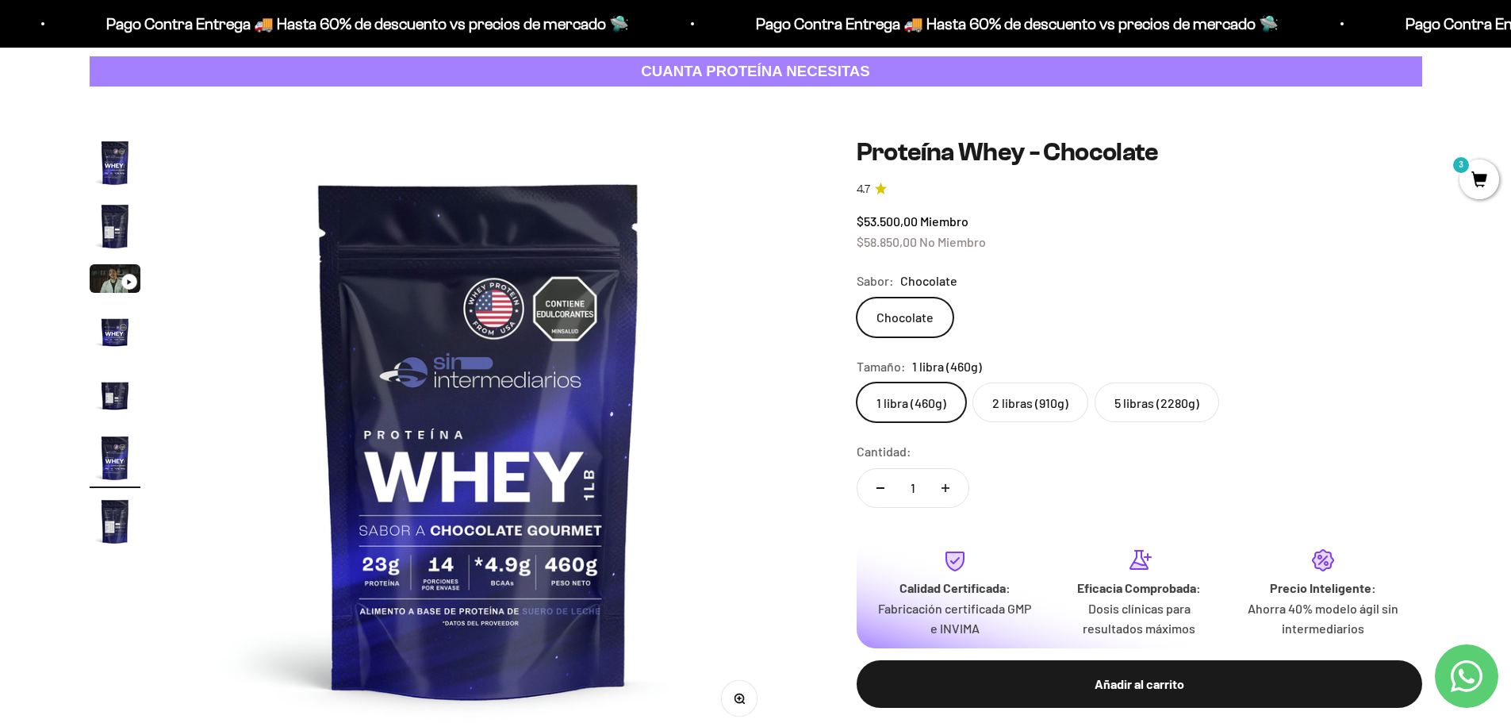
click at [1026, 400] on label "2 libras (910g)" at bounding box center [1031, 402] width 116 height 40
click at [857, 382] on input "2 libras (910g)" at bounding box center [856, 382] width 1 height 1
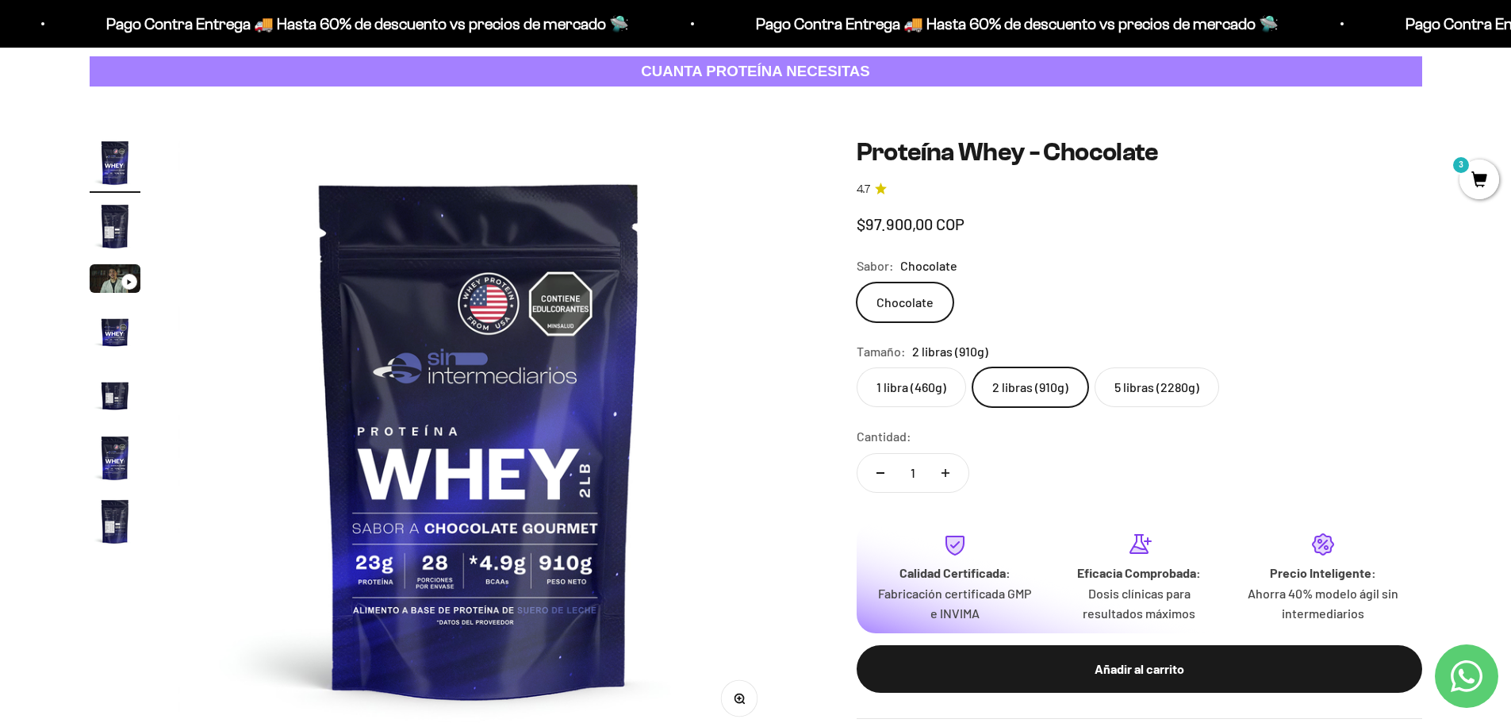
click at [1158, 402] on label "5 libras (2280g)" at bounding box center [1157, 387] width 125 height 40
click at [857, 367] on input "5 libras (2280g)" at bounding box center [856, 367] width 1 height 1
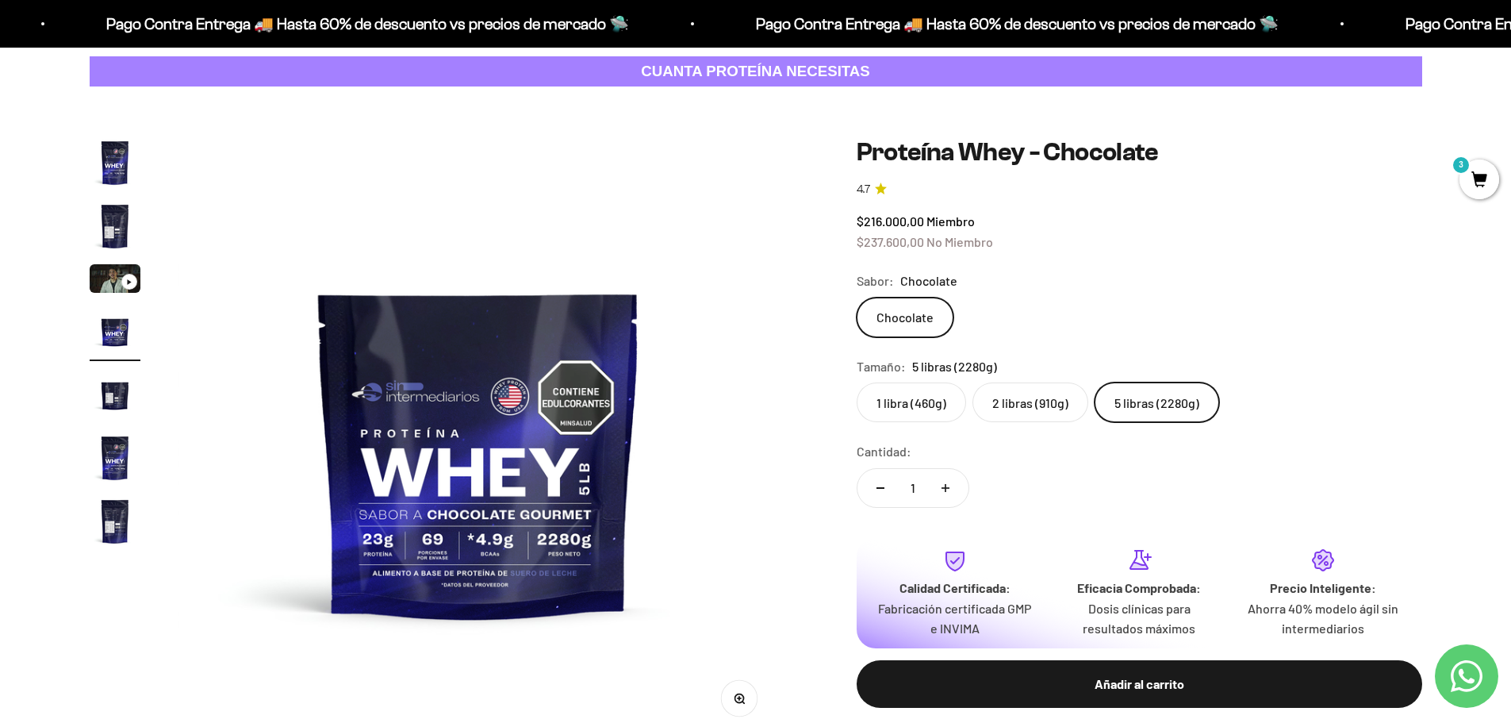
click at [1189, 286] on div "Sabor: Chocolate" at bounding box center [1140, 281] width 566 height 21
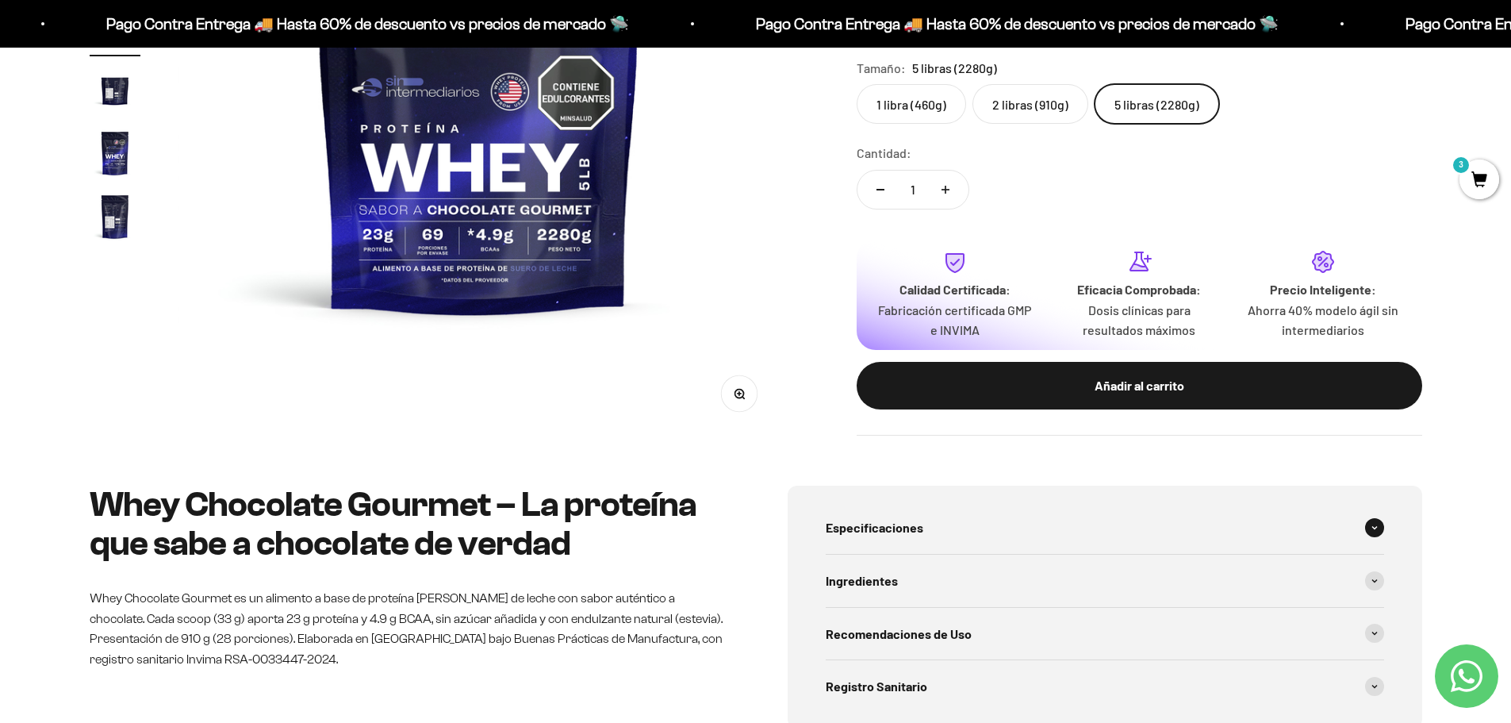
scroll to position [79, 0]
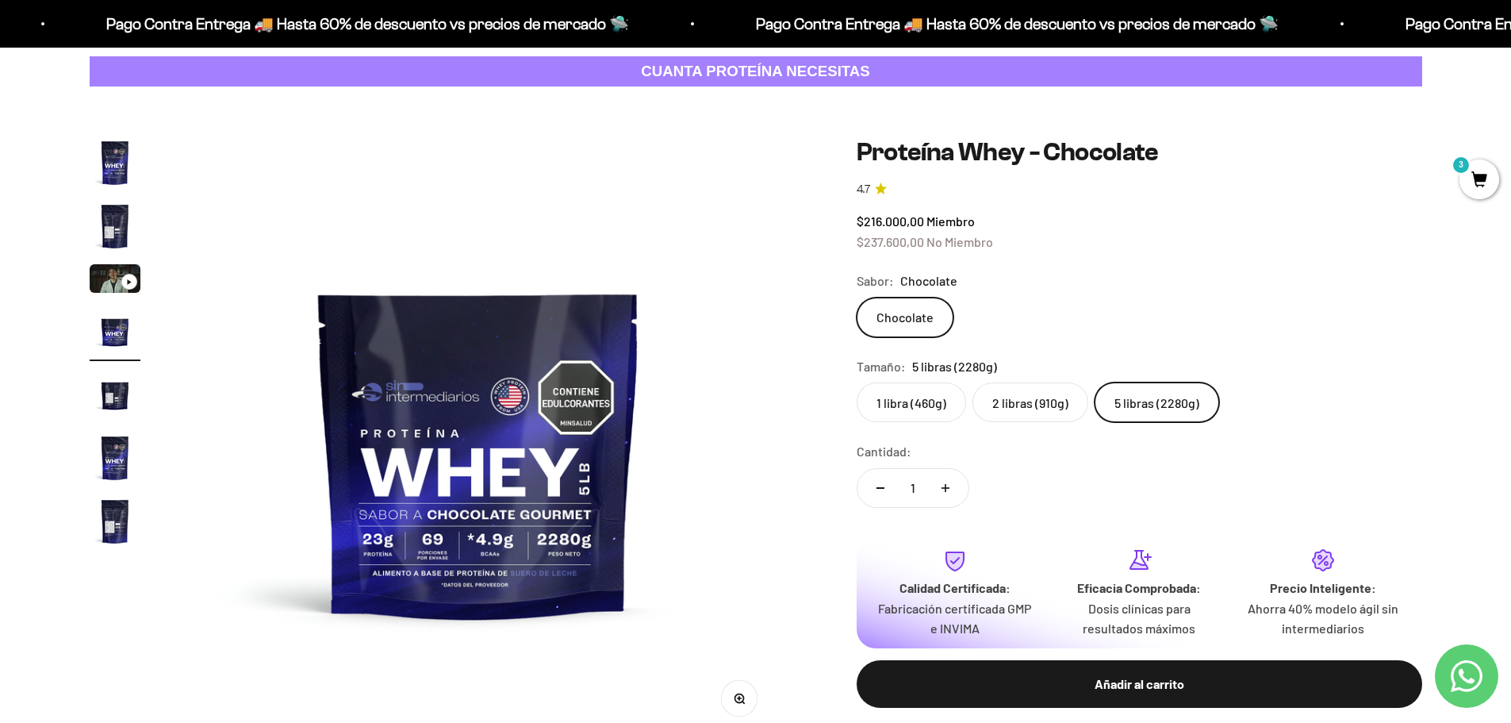
click at [486, 585] on img at bounding box center [479, 438] width 602 height 602
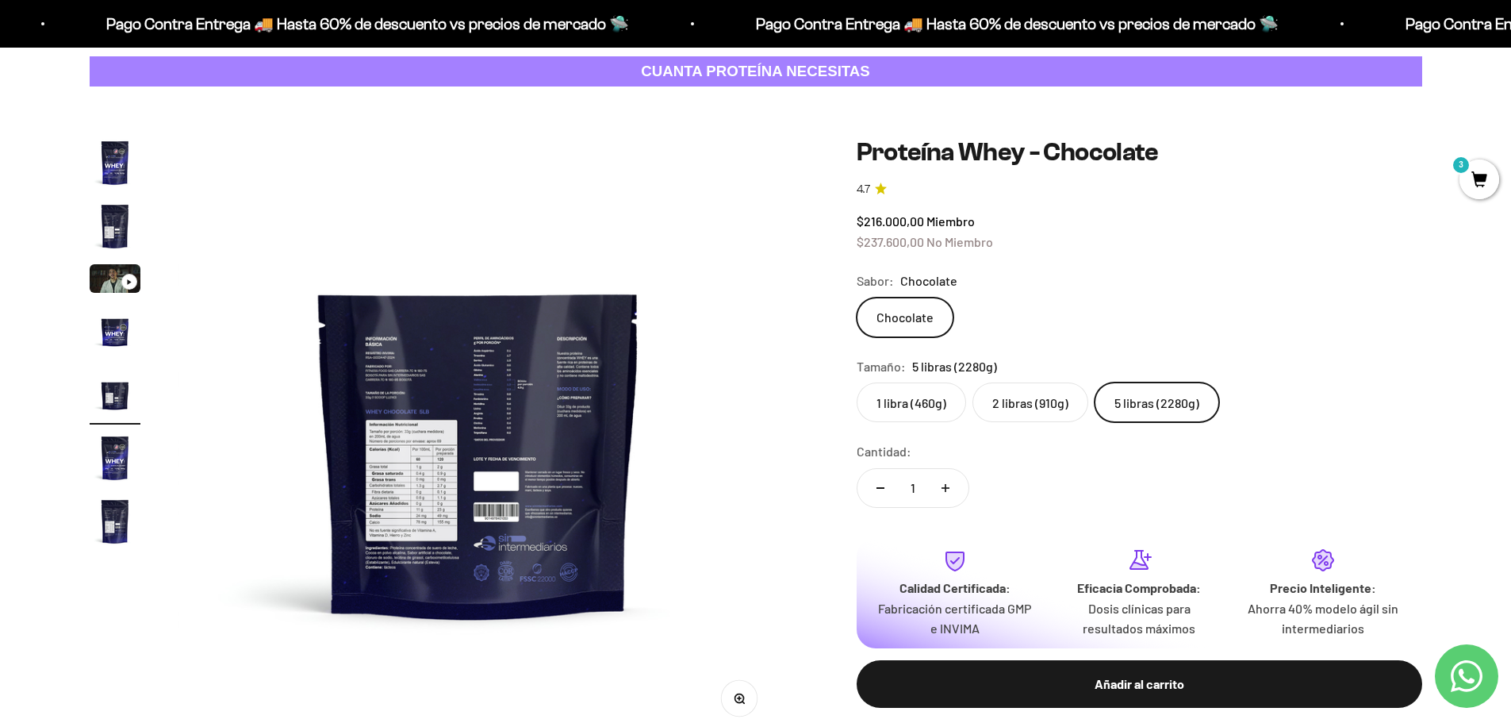
click at [470, 493] on img at bounding box center [479, 438] width 602 height 602
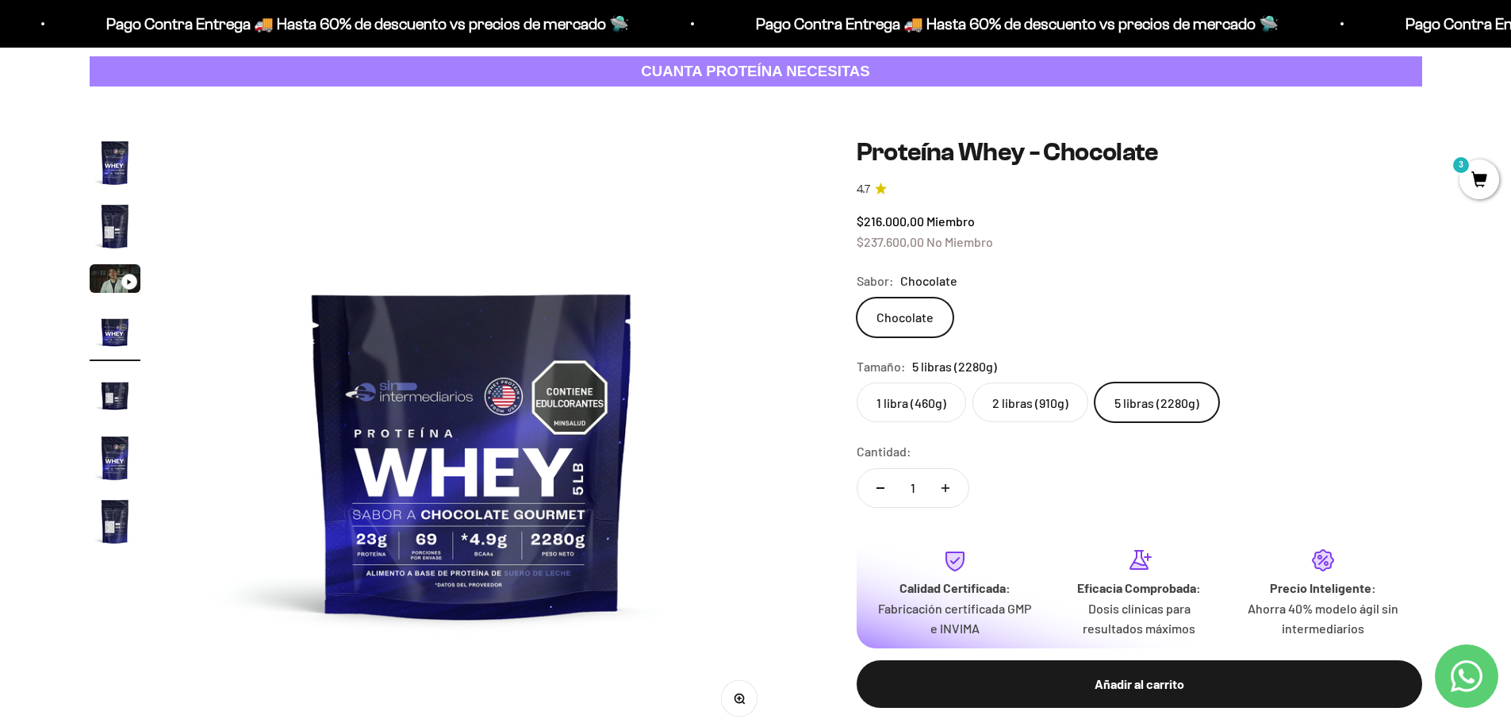
scroll to position [0, 1864]
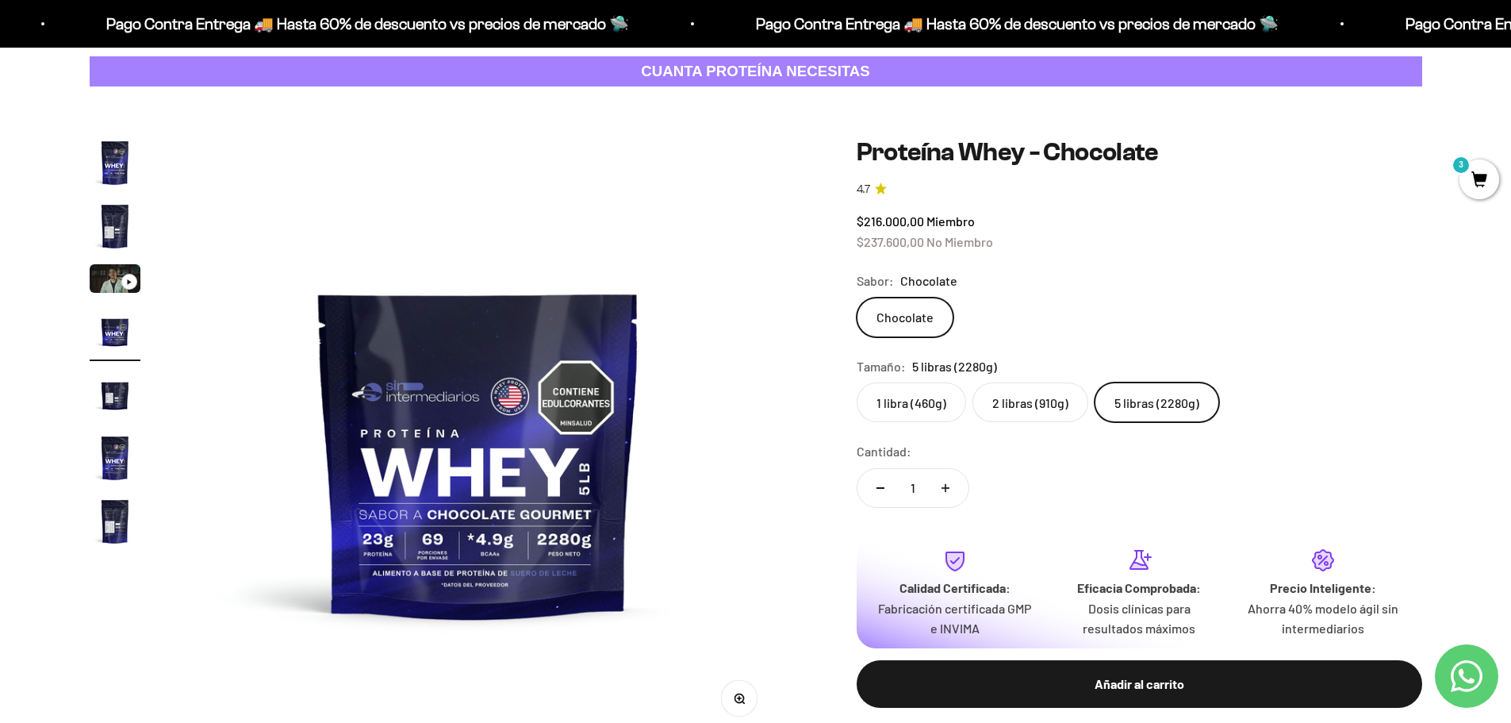
click at [935, 402] on label "1 libra (460g)" at bounding box center [911, 402] width 109 height 40
click at [857, 382] on input "1 libra (460g)" at bounding box center [856, 382] width 1 height 1
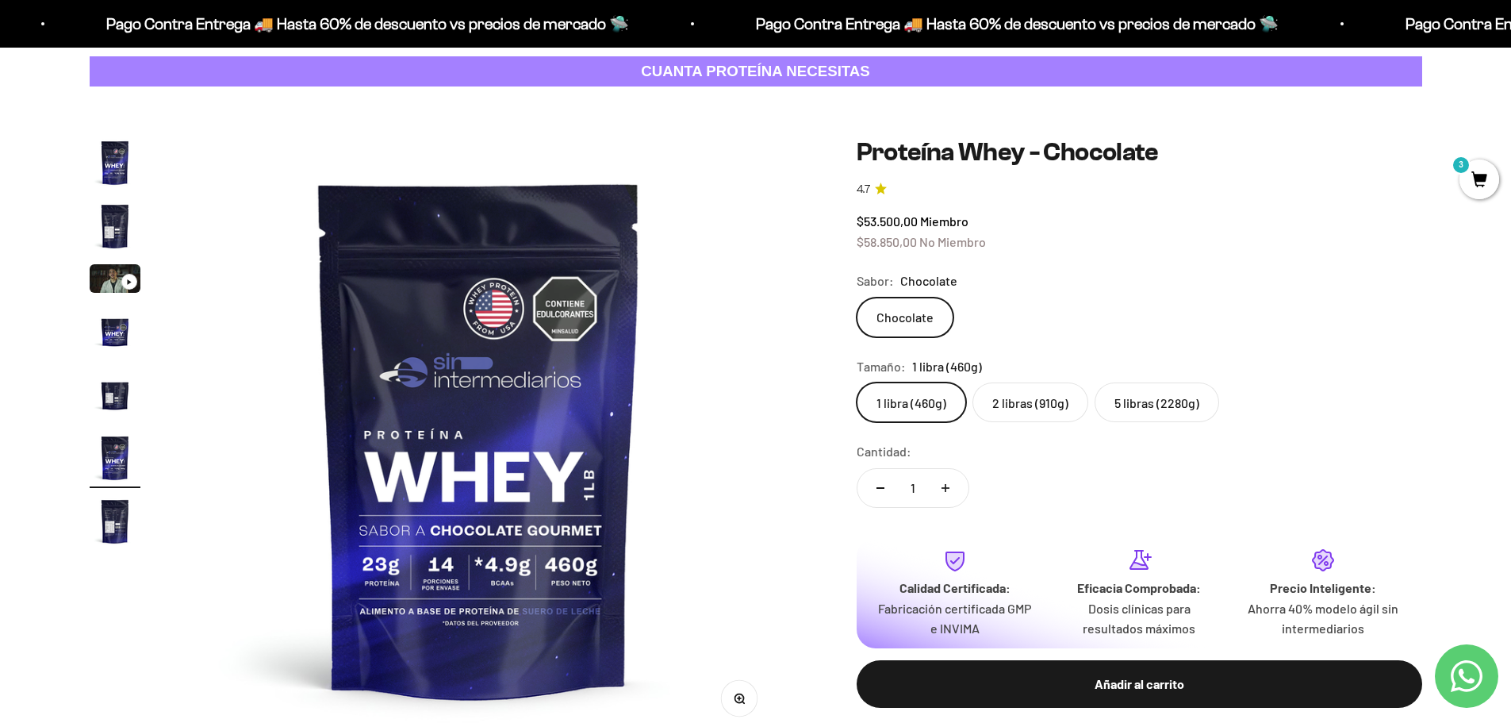
click at [1138, 274] on div "Sabor: Chocolate" at bounding box center [1140, 281] width 566 height 21
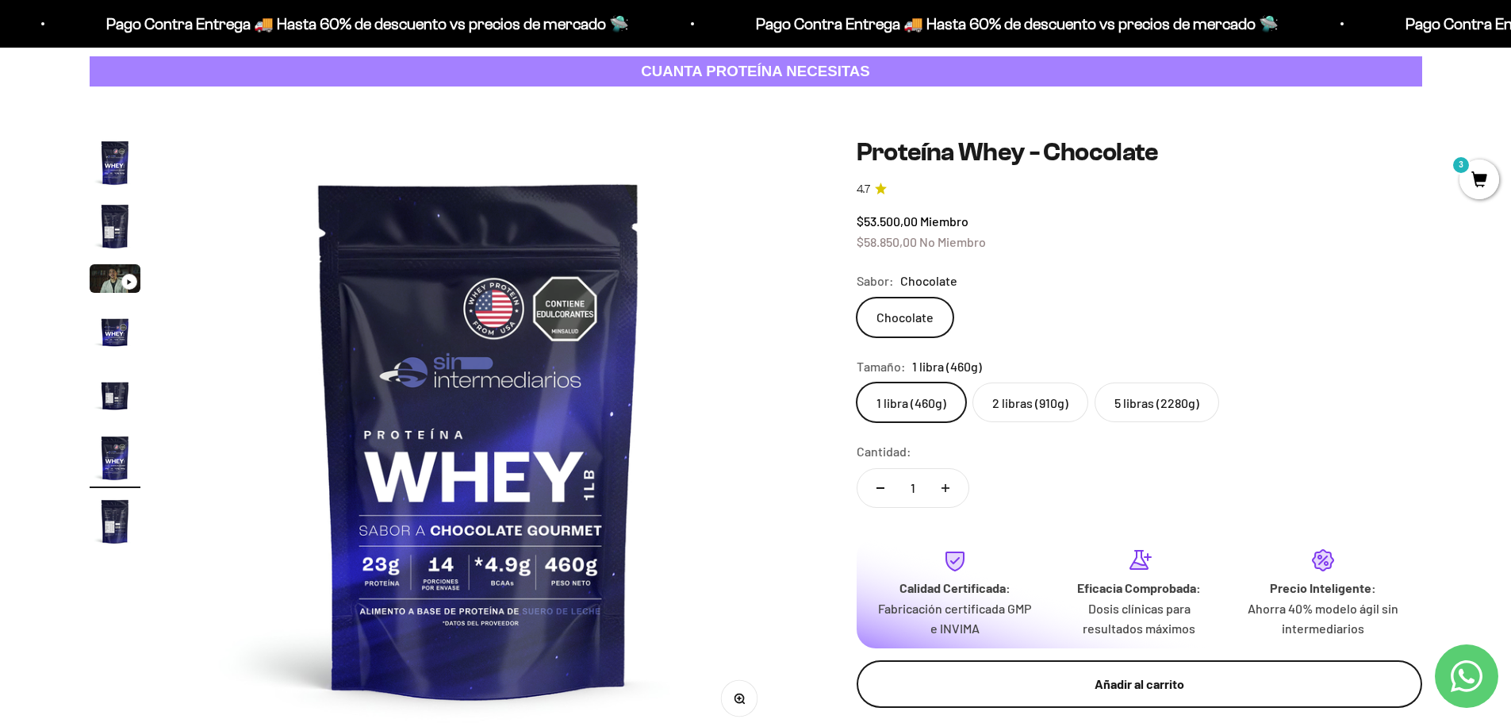
click at [1122, 670] on button "Añadir al carrito" at bounding box center [1140, 684] width 566 height 48
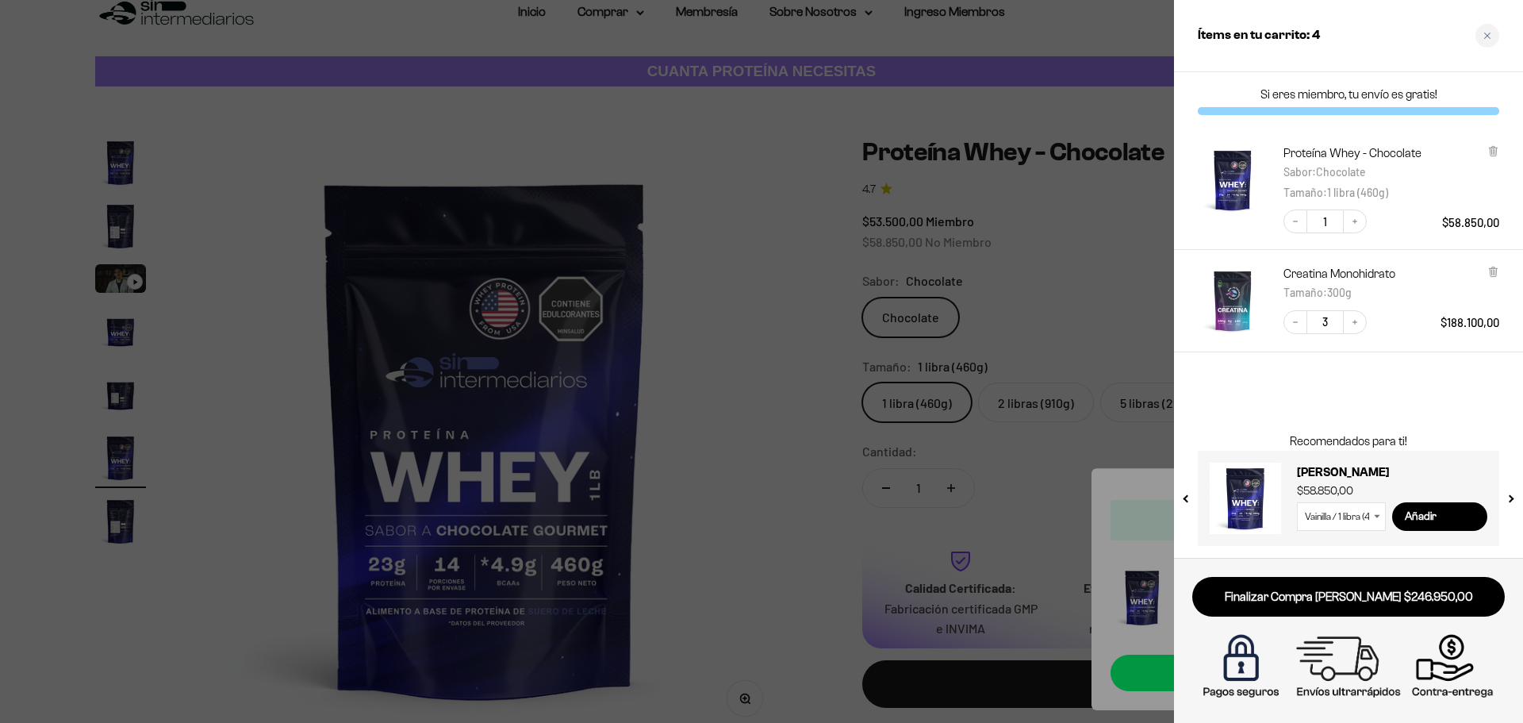
click at [1115, 285] on div at bounding box center [761, 361] width 1523 height 723
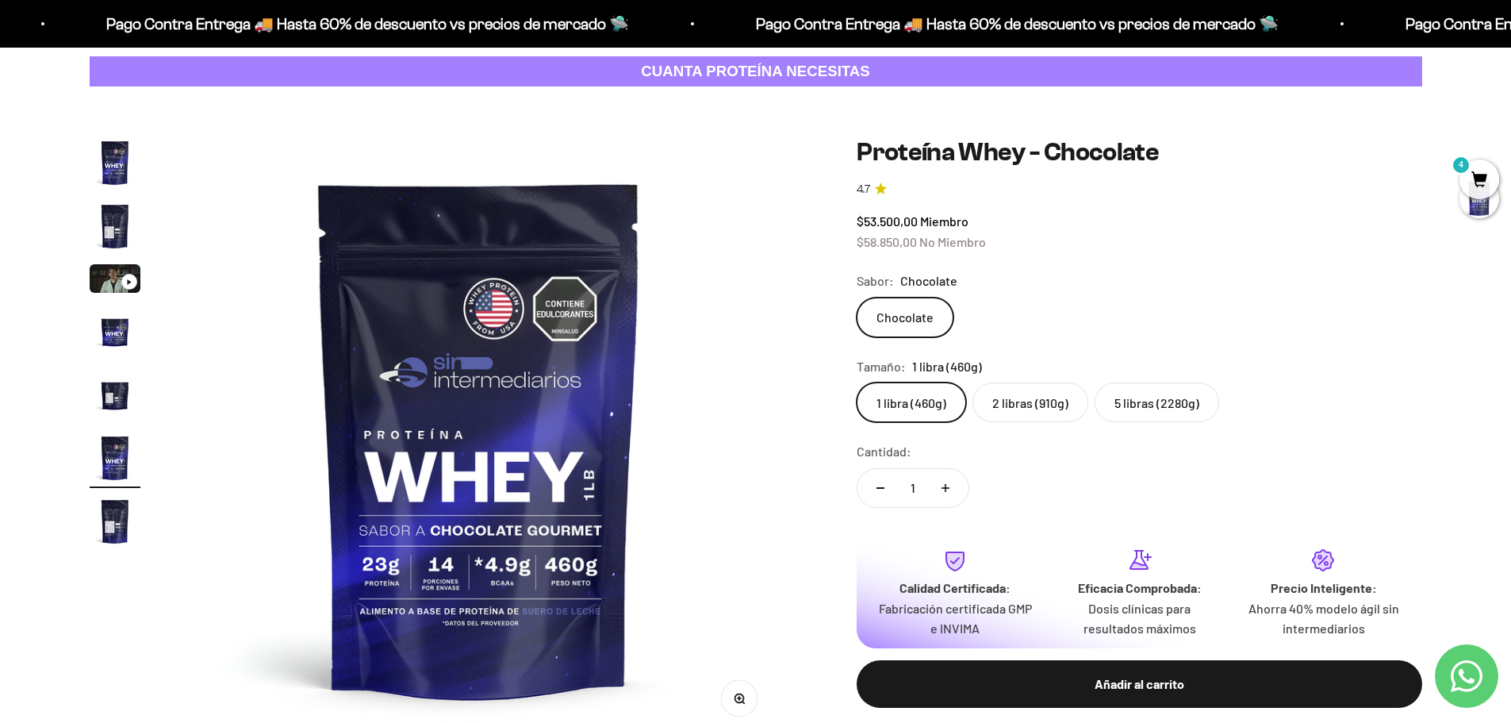
click at [1041, 398] on label "2 libras (910g)" at bounding box center [1031, 402] width 116 height 40
click at [857, 382] on input "2 libras (910g)" at bounding box center [856, 382] width 1 height 1
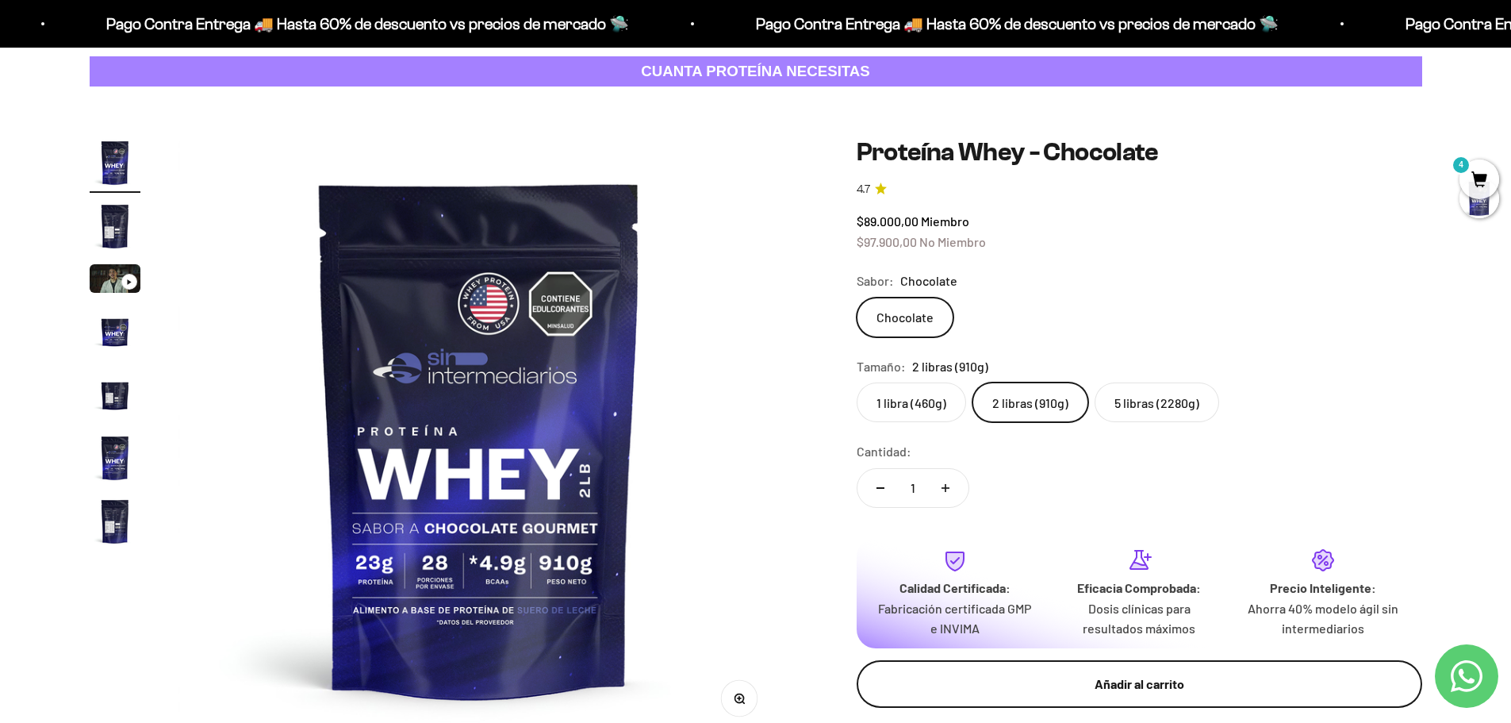
click at [1116, 681] on div "Añadir al carrito" at bounding box center [1140, 684] width 502 height 21
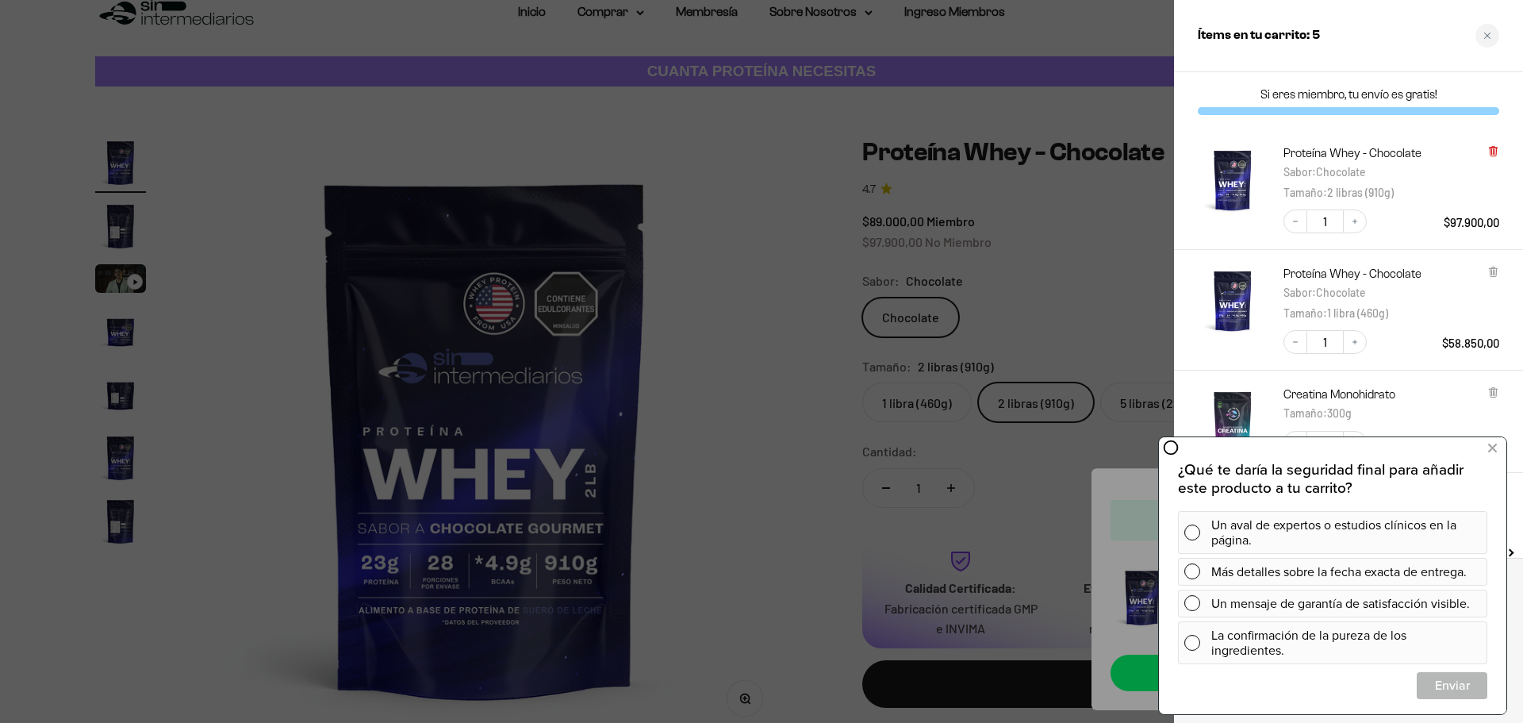
click at [1495, 152] on icon at bounding box center [1493, 152] width 6 height 8
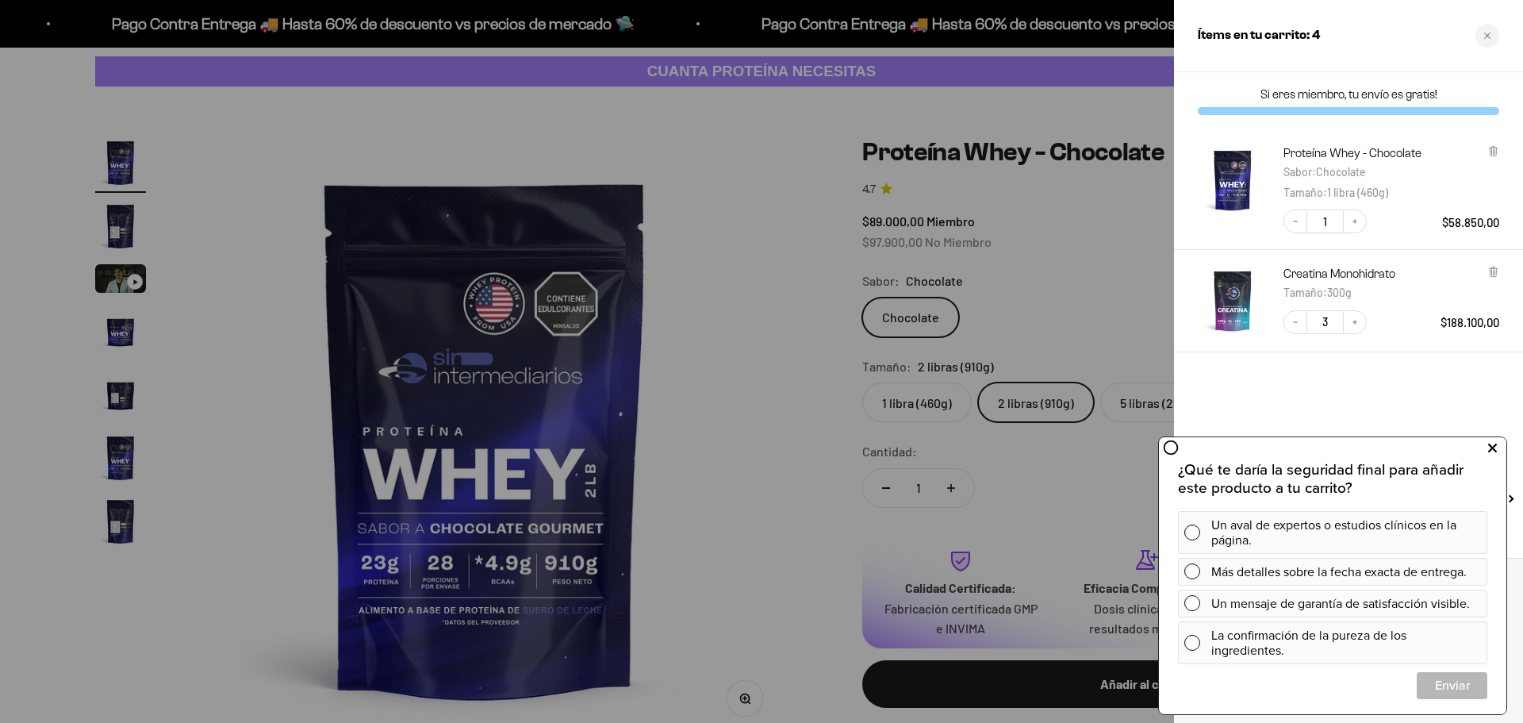
click at [1494, 445] on icon at bounding box center [1492, 448] width 9 height 21
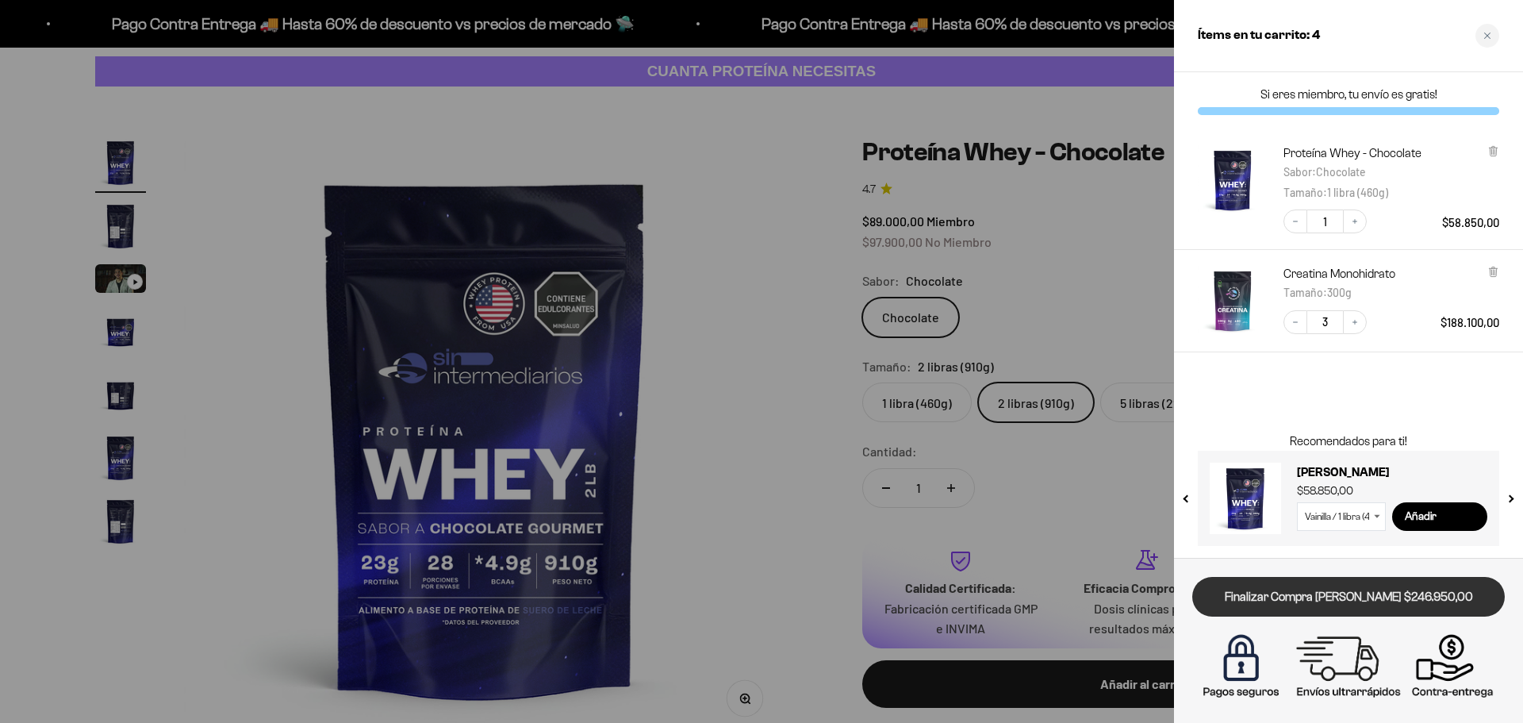
click at [1425, 591] on link "Finalizar Compra [PERSON_NAME] $246.950,00" at bounding box center [1348, 597] width 313 height 40
